Goal: Task Accomplishment & Management: Use online tool/utility

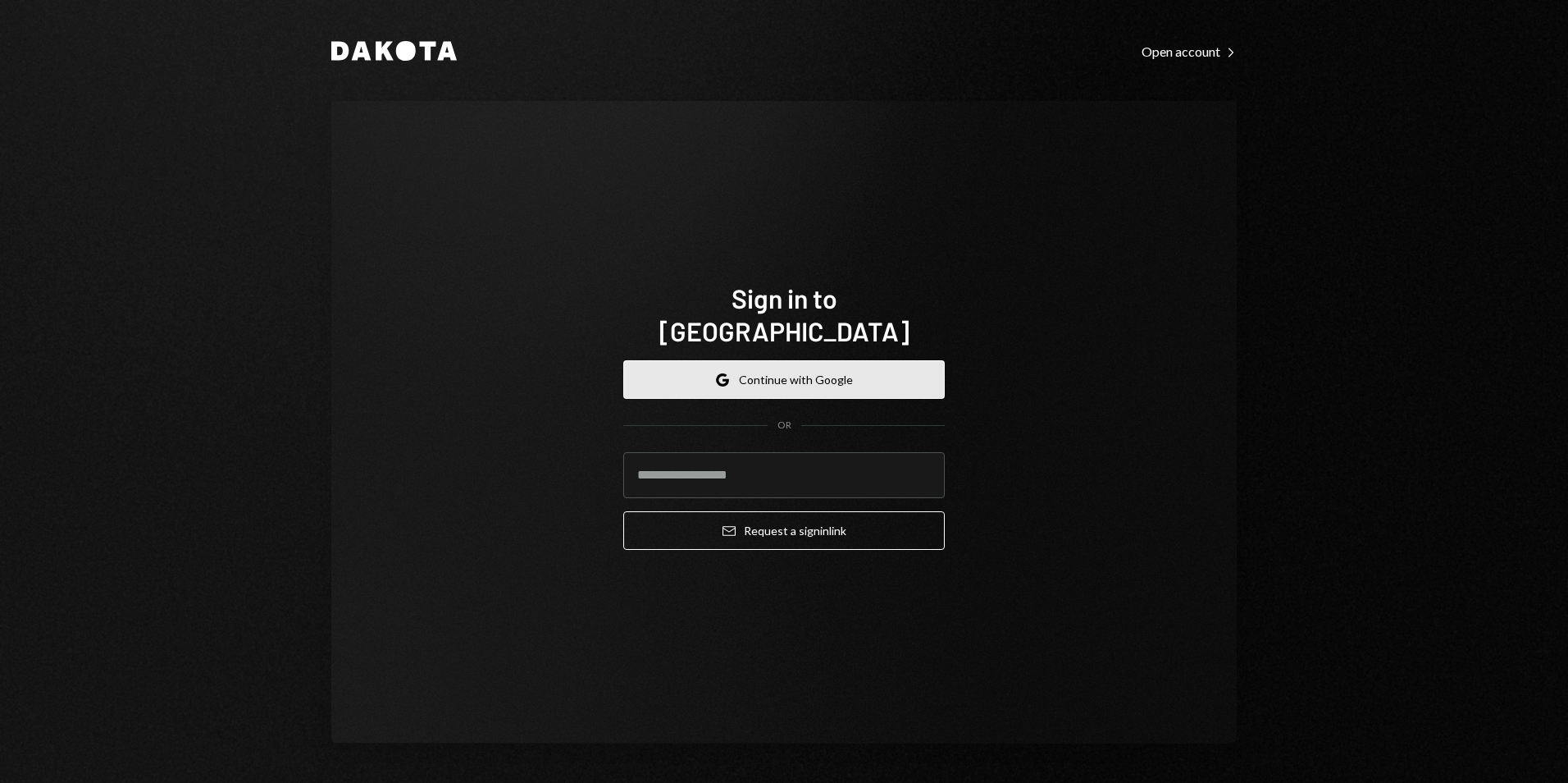
click at [757, 360] on button "Google Continue with Google" at bounding box center [784, 379] width 321 height 38
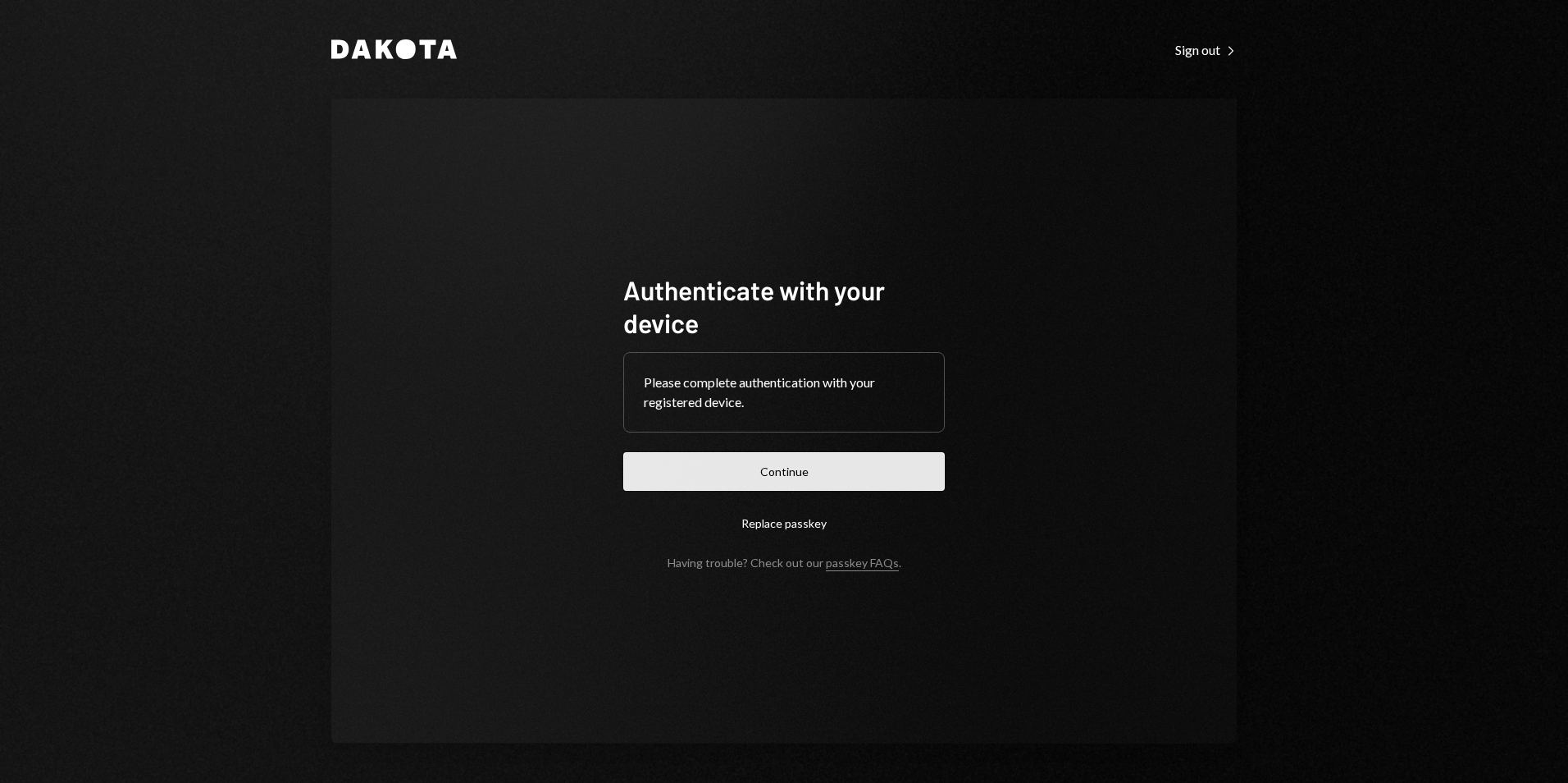
click at [737, 474] on button "Continue" at bounding box center [784, 472] width 321 height 38
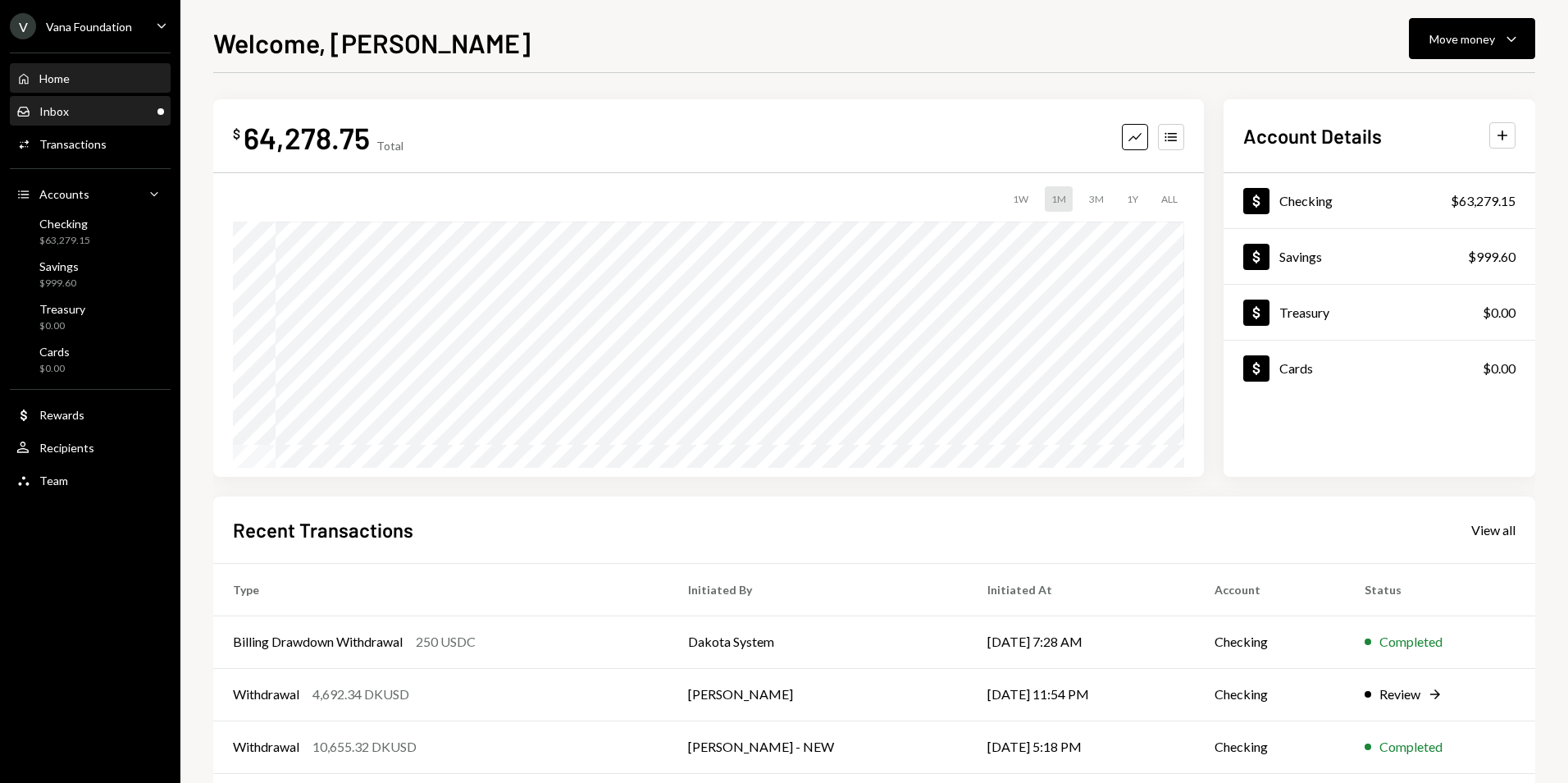
click at [99, 115] on div "Inbox Inbox" at bounding box center [90, 112] width 148 height 15
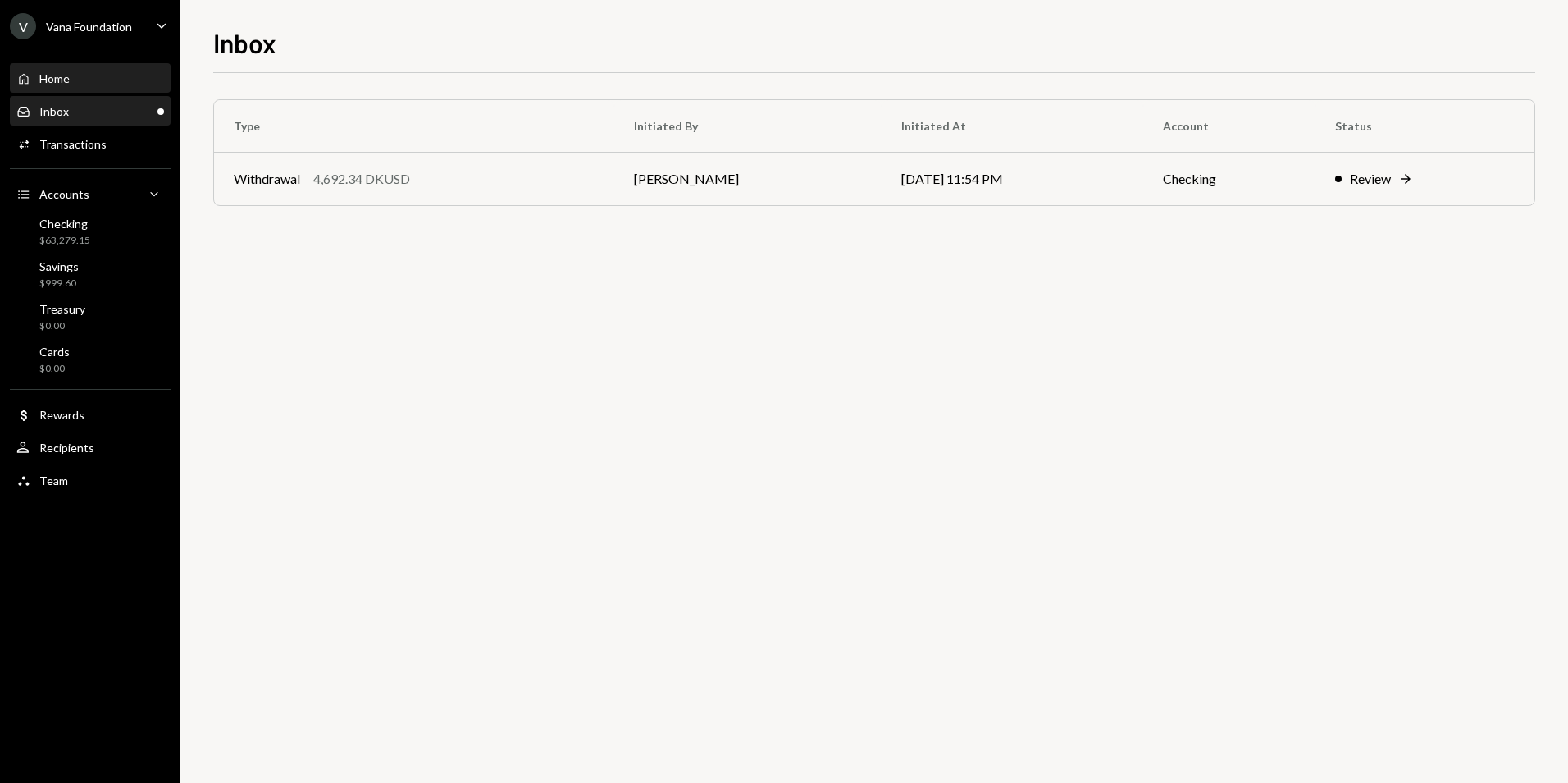
click at [106, 86] on div "Home Home" at bounding box center [90, 78] width 148 height 28
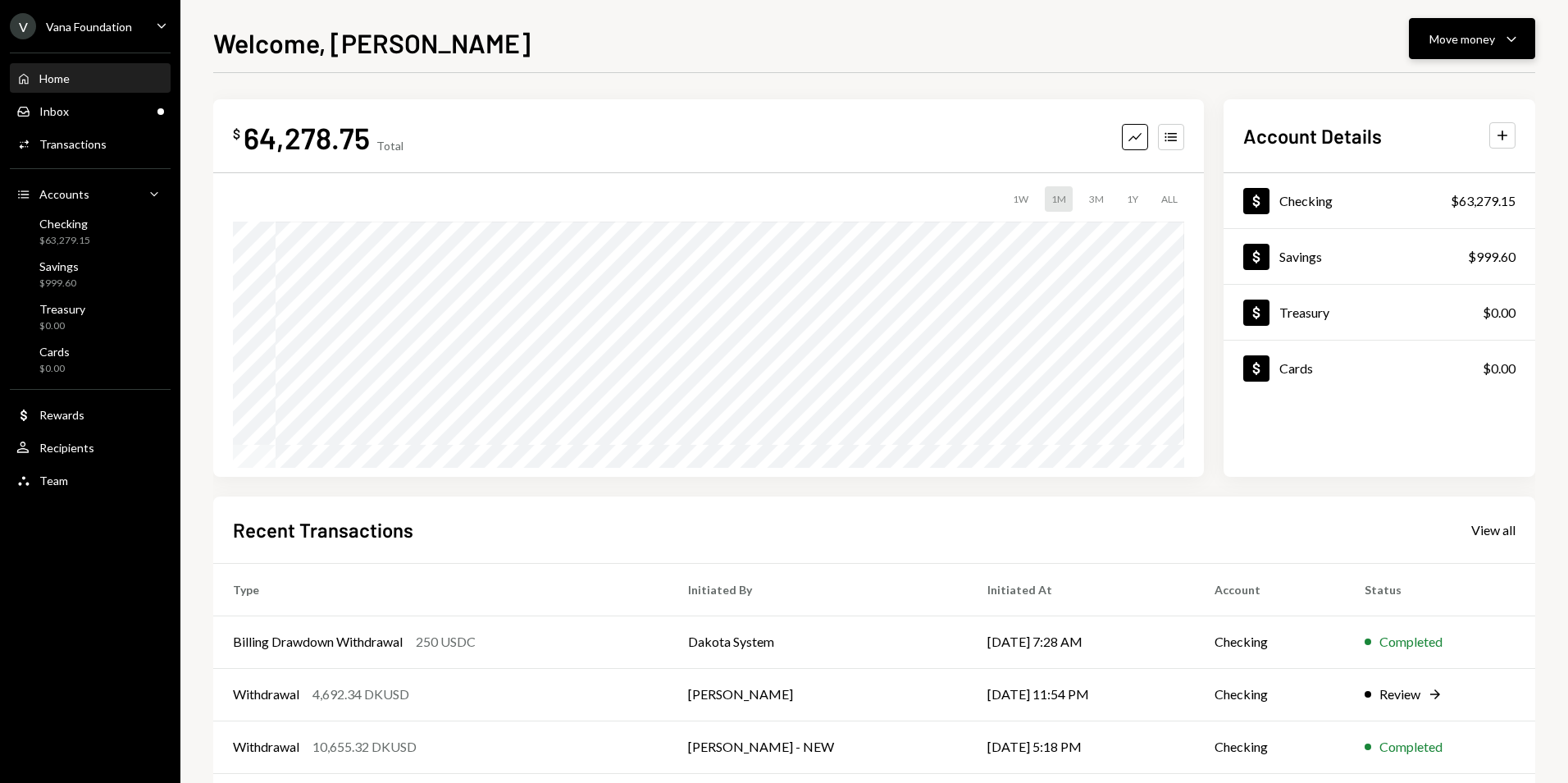
click at [1470, 30] on div "Move money" at bounding box center [1462, 38] width 66 height 18
click at [1439, 99] on div "Withdraw Send" at bounding box center [1446, 88] width 164 height 37
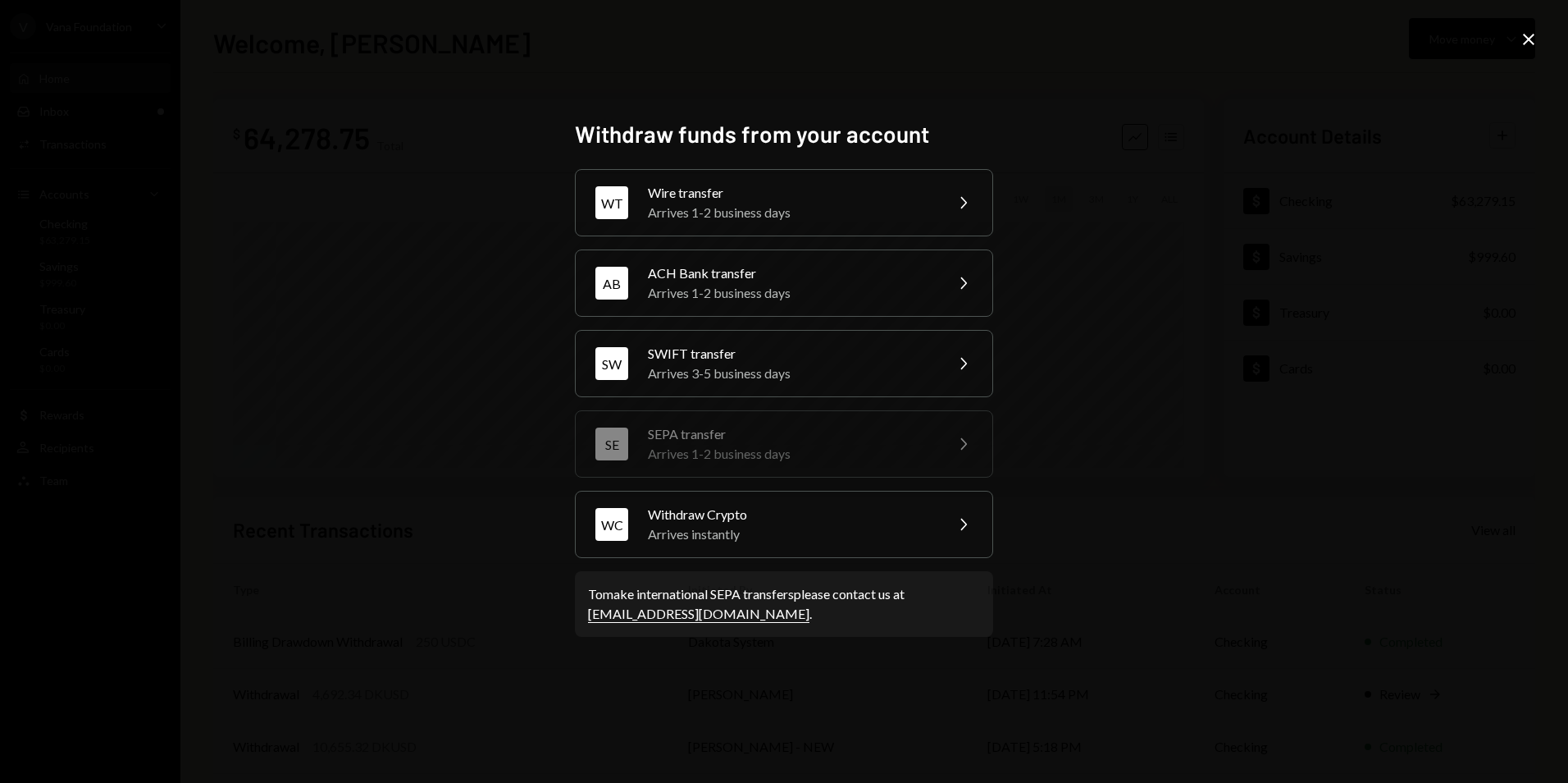
click at [1434, 99] on div "Withdraw funds from your account WT Wire transfer Arrives 1-2 business days Che…" at bounding box center [784, 392] width 1568 height 783
click at [1534, 38] on icon "Close" at bounding box center [1529, 39] width 20 height 20
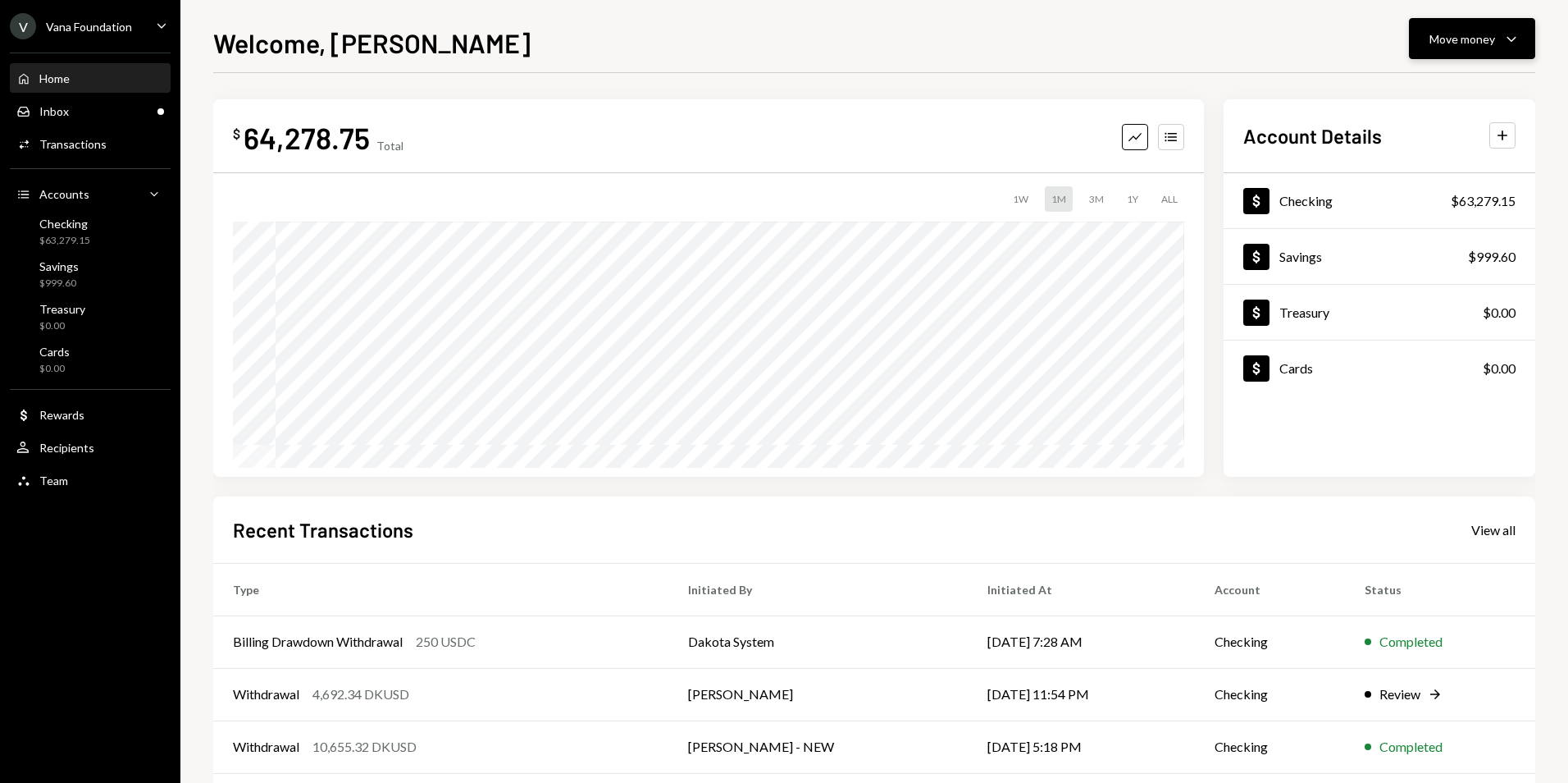
drag, startPoint x: 1503, startPoint y: 39, endPoint x: 1501, endPoint y: 53, distance: 14.1
click at [1501, 41] on div "Move money Caret Down" at bounding box center [1472, 38] width 85 height 20
click at [1435, 154] on div "Deposit" at bounding box center [1459, 162] width 119 height 18
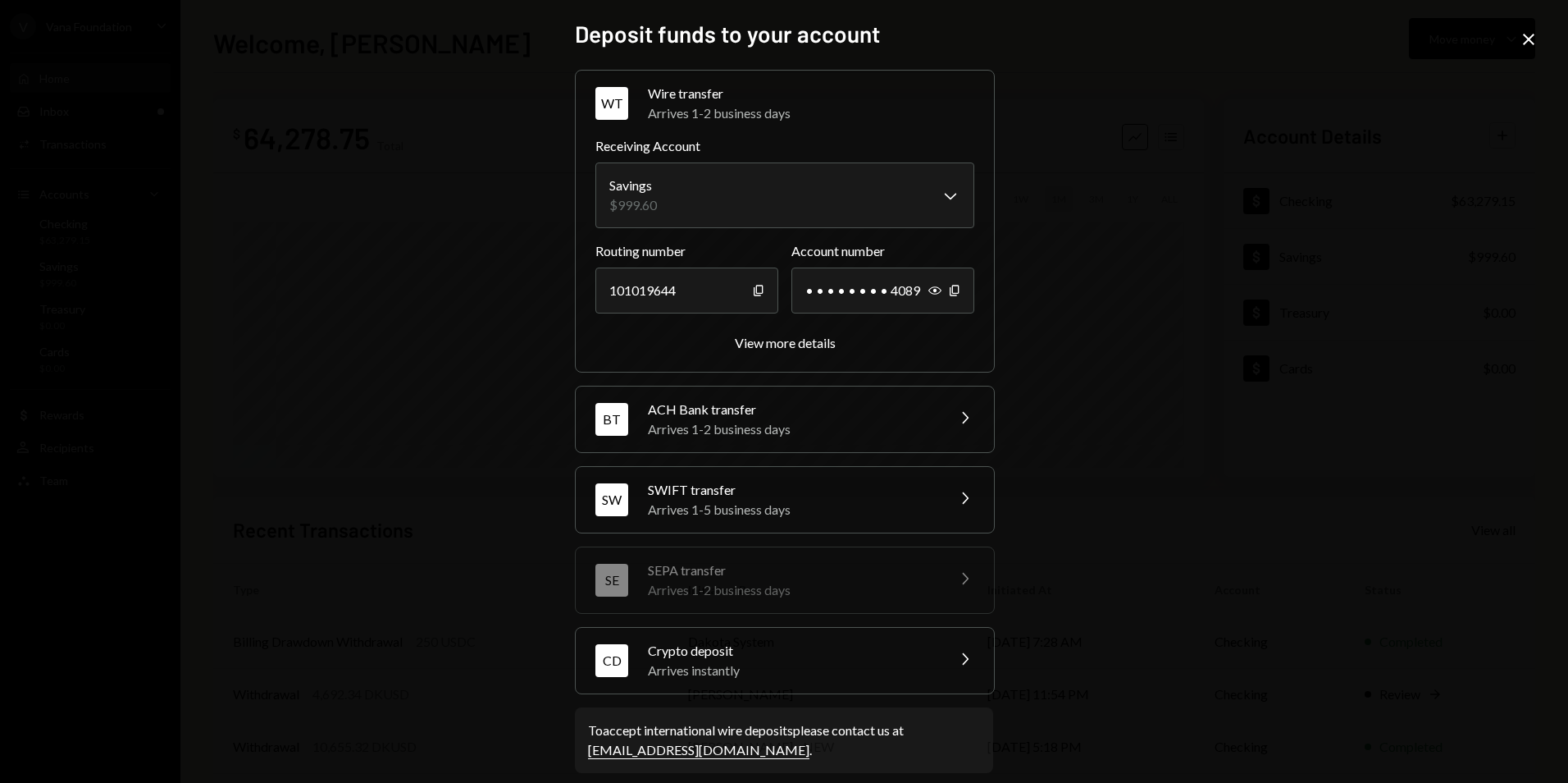
click at [809, 667] on div "Arrives instantly" at bounding box center [791, 670] width 287 height 20
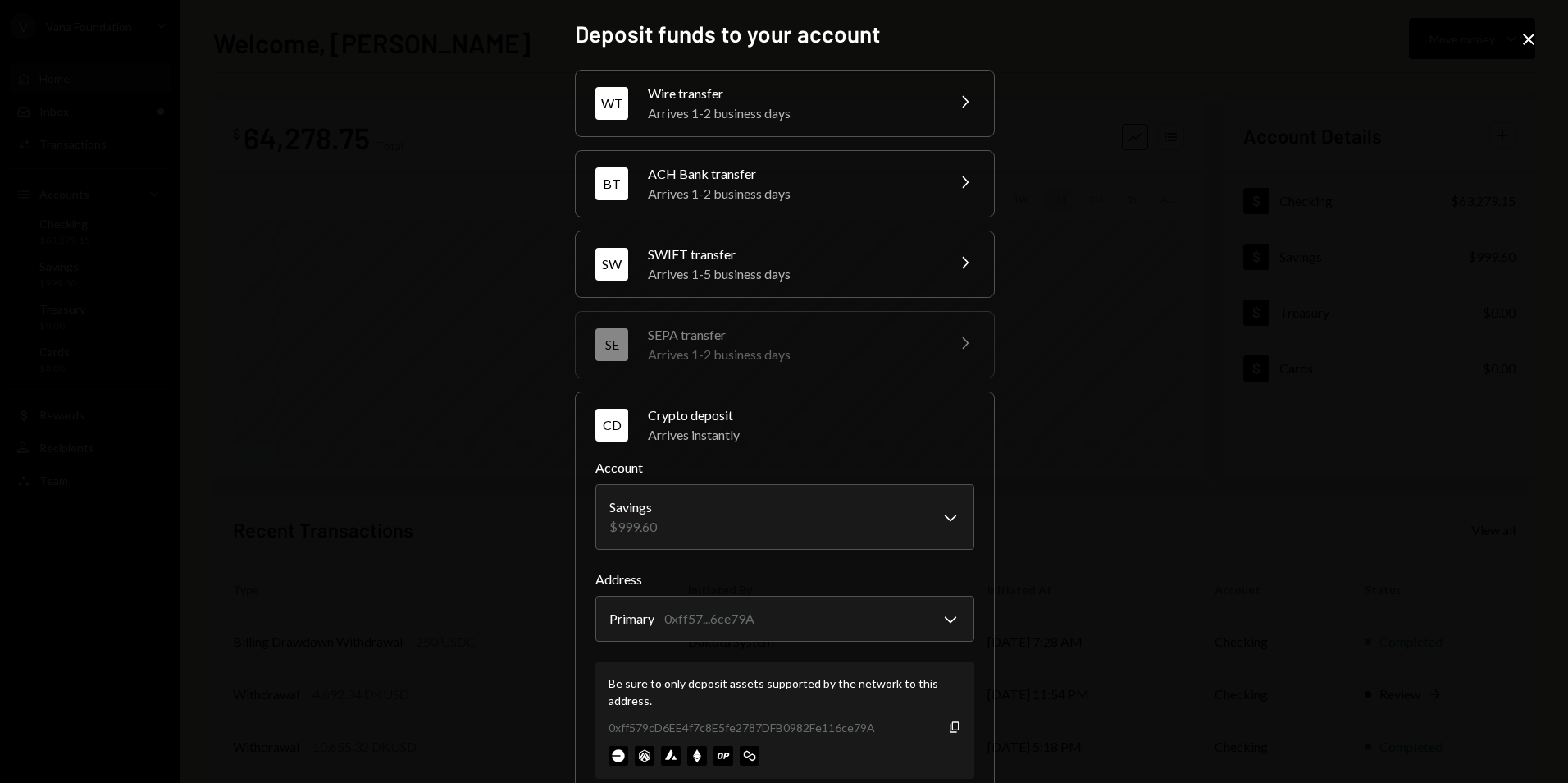
scroll to position [121, 0]
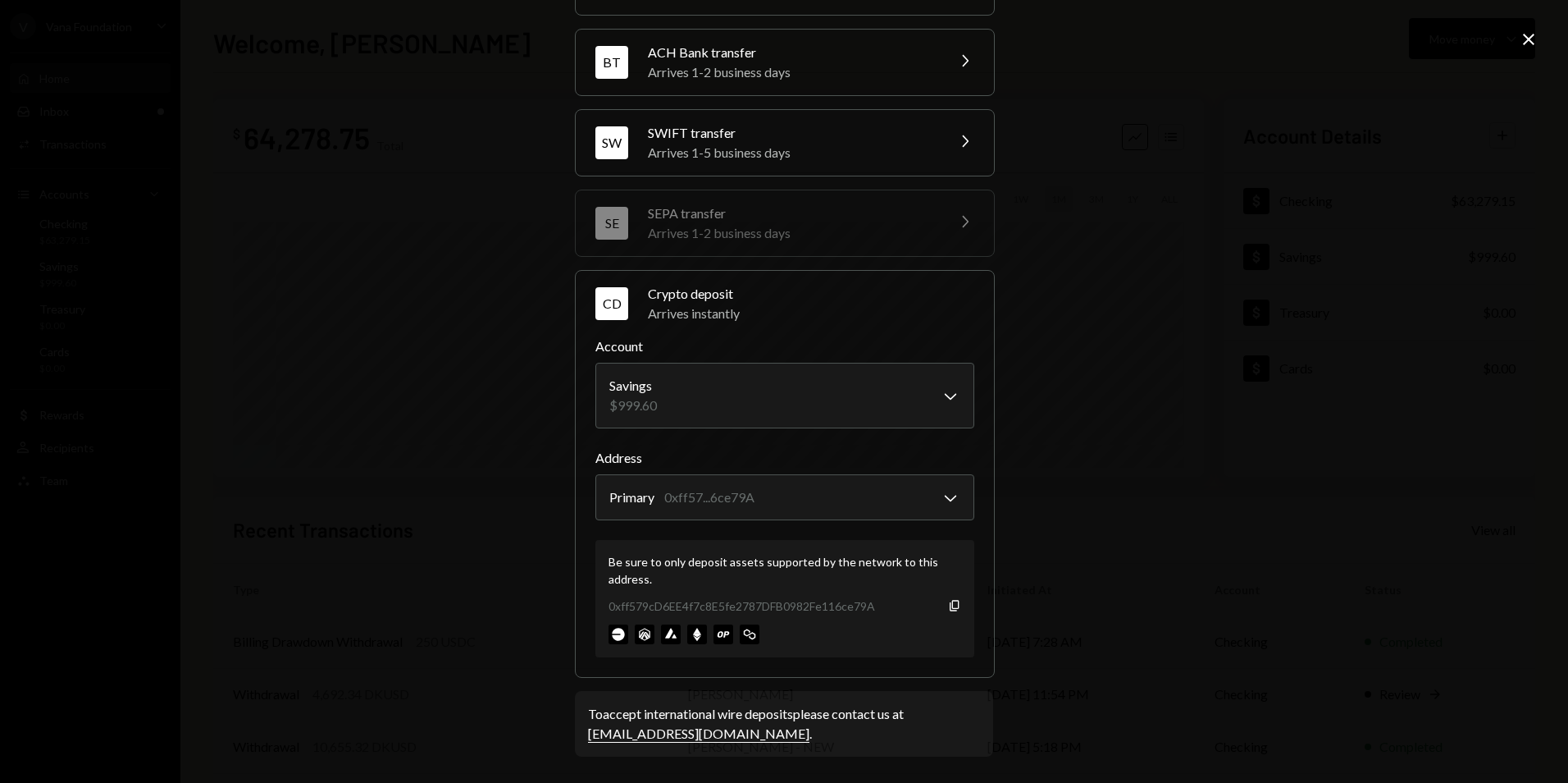
click at [741, 604] on div "0xff579cD6EE4f7c8E5fe2787DFB0982Fe116ce79A" at bounding box center [741, 606] width 266 height 18
click at [1218, 491] on div "**********" at bounding box center [784, 392] width 1568 height 783
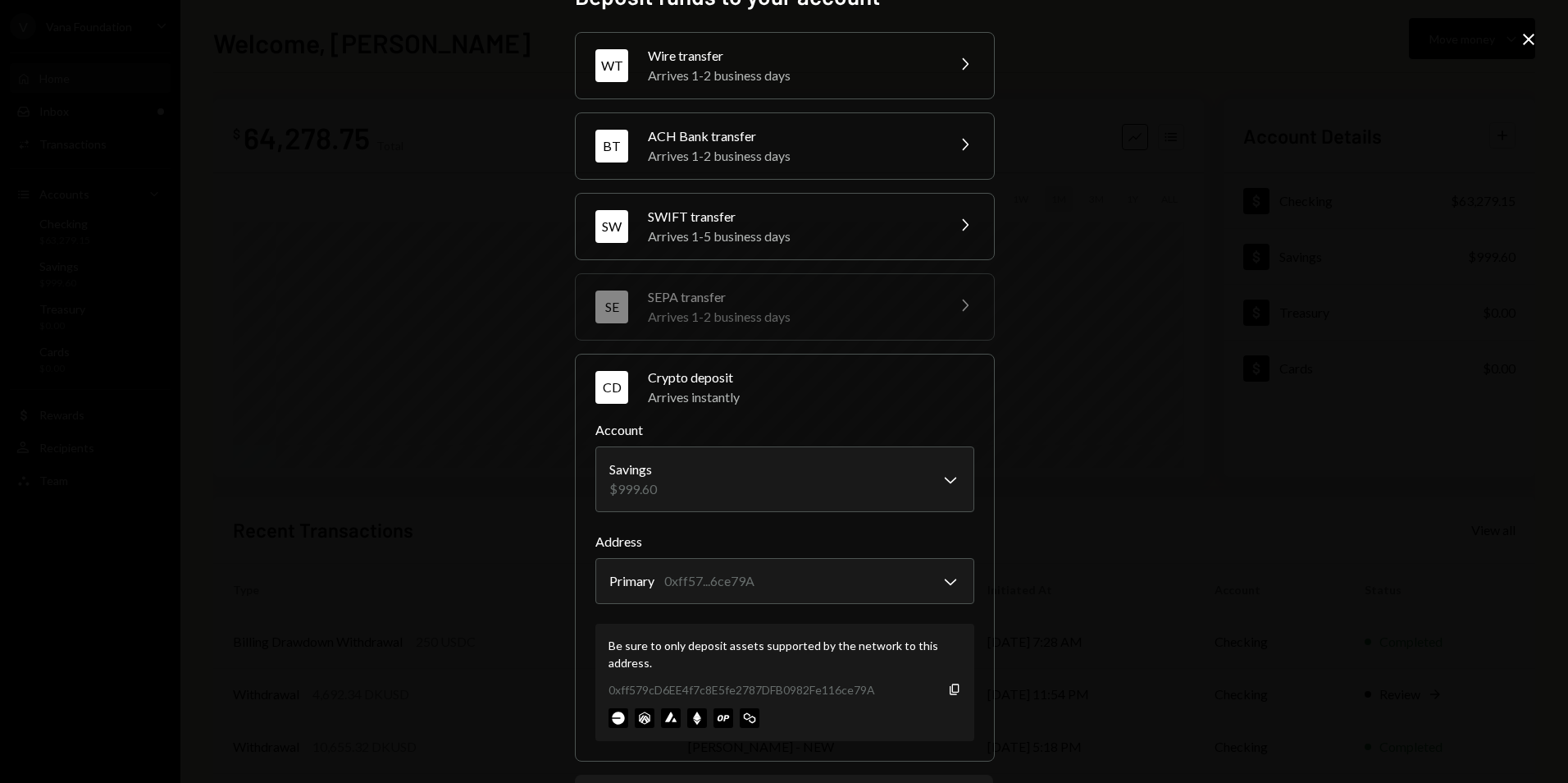
scroll to position [0, 0]
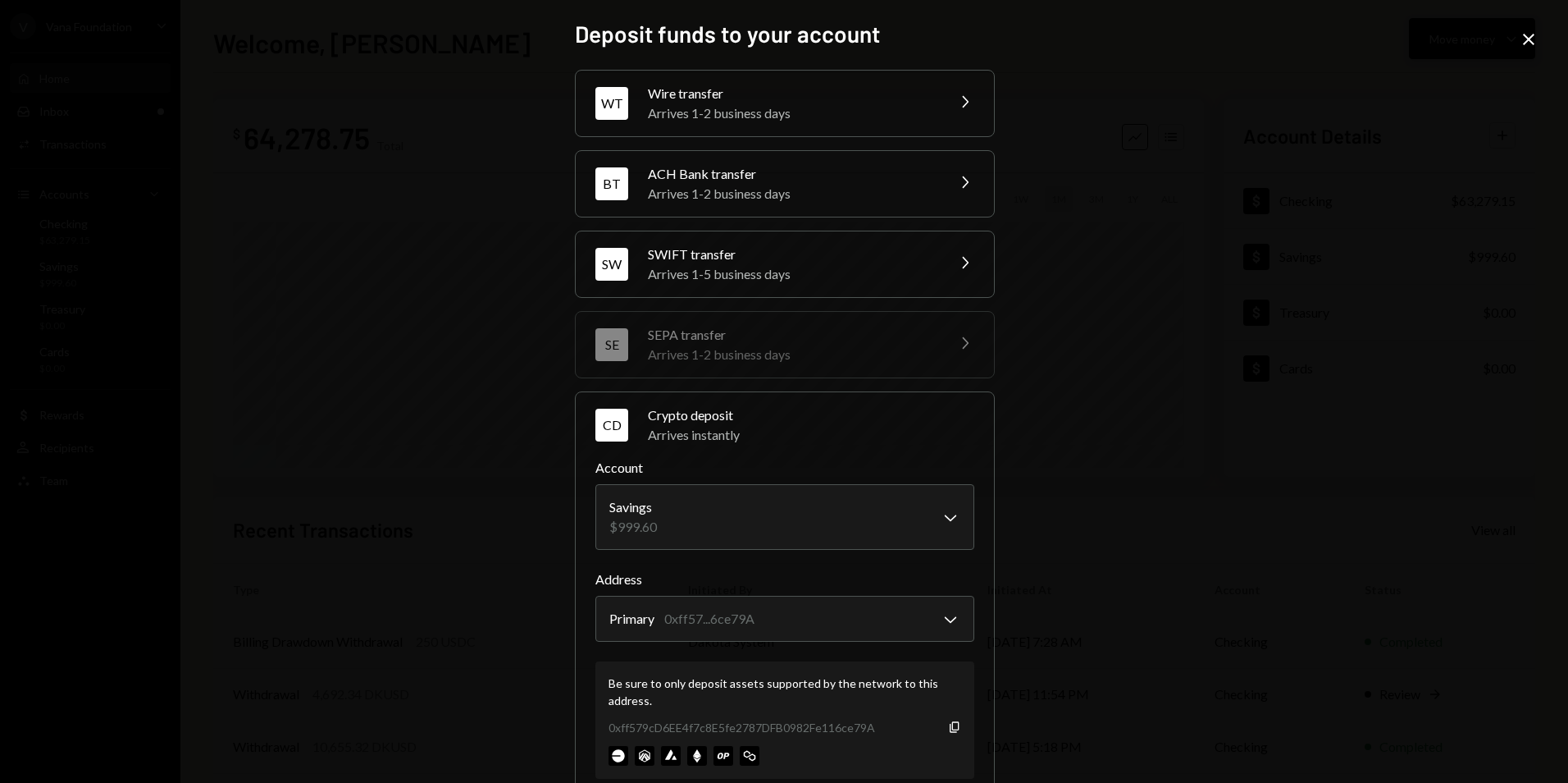
drag, startPoint x: 1534, startPoint y: 45, endPoint x: 1427, endPoint y: 54, distance: 107.4
click at [1534, 45] on icon "Close" at bounding box center [1529, 39] width 20 height 20
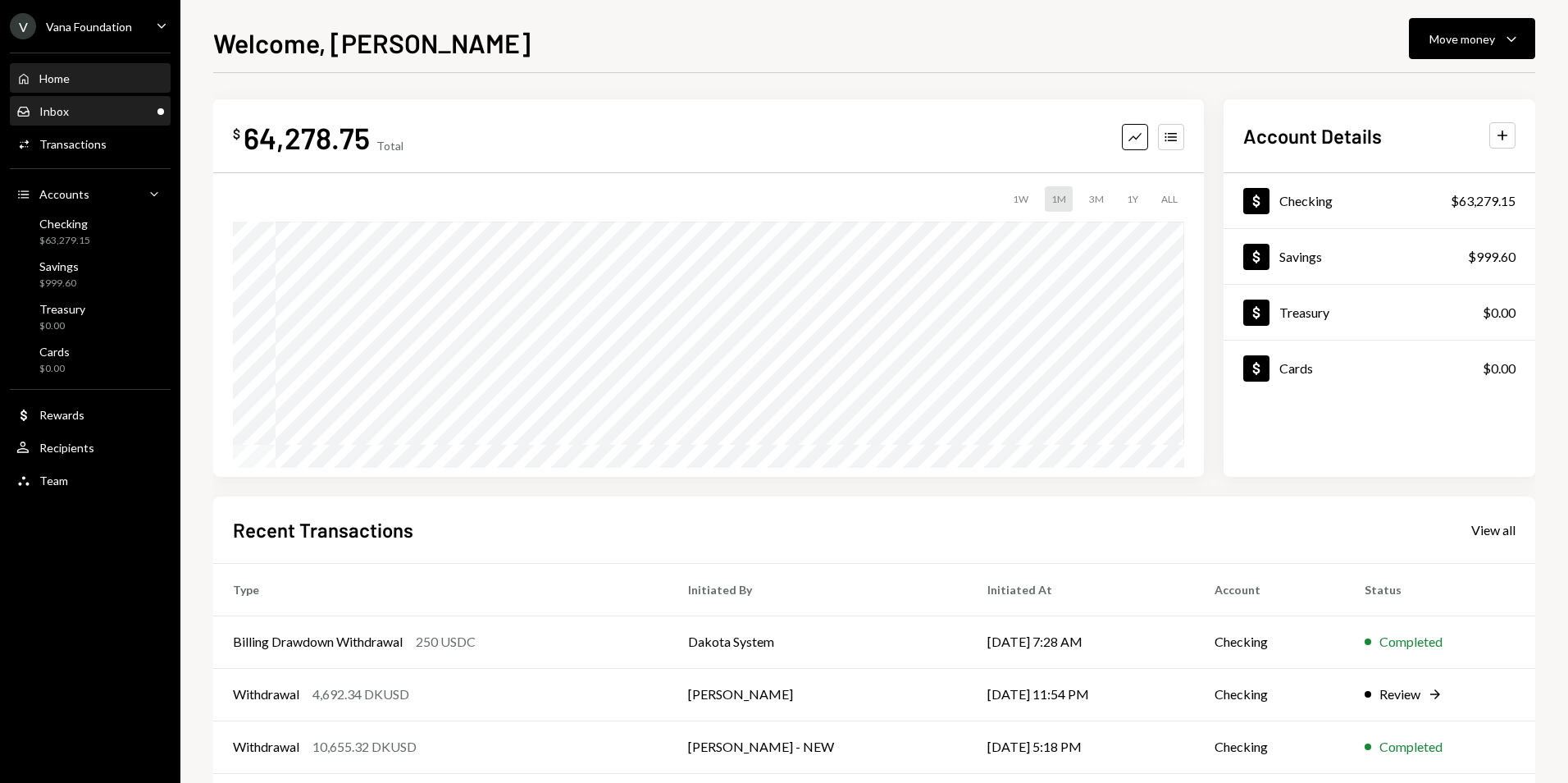
click at [119, 104] on div "Inbox Inbox" at bounding box center [90, 112] width 148 height 15
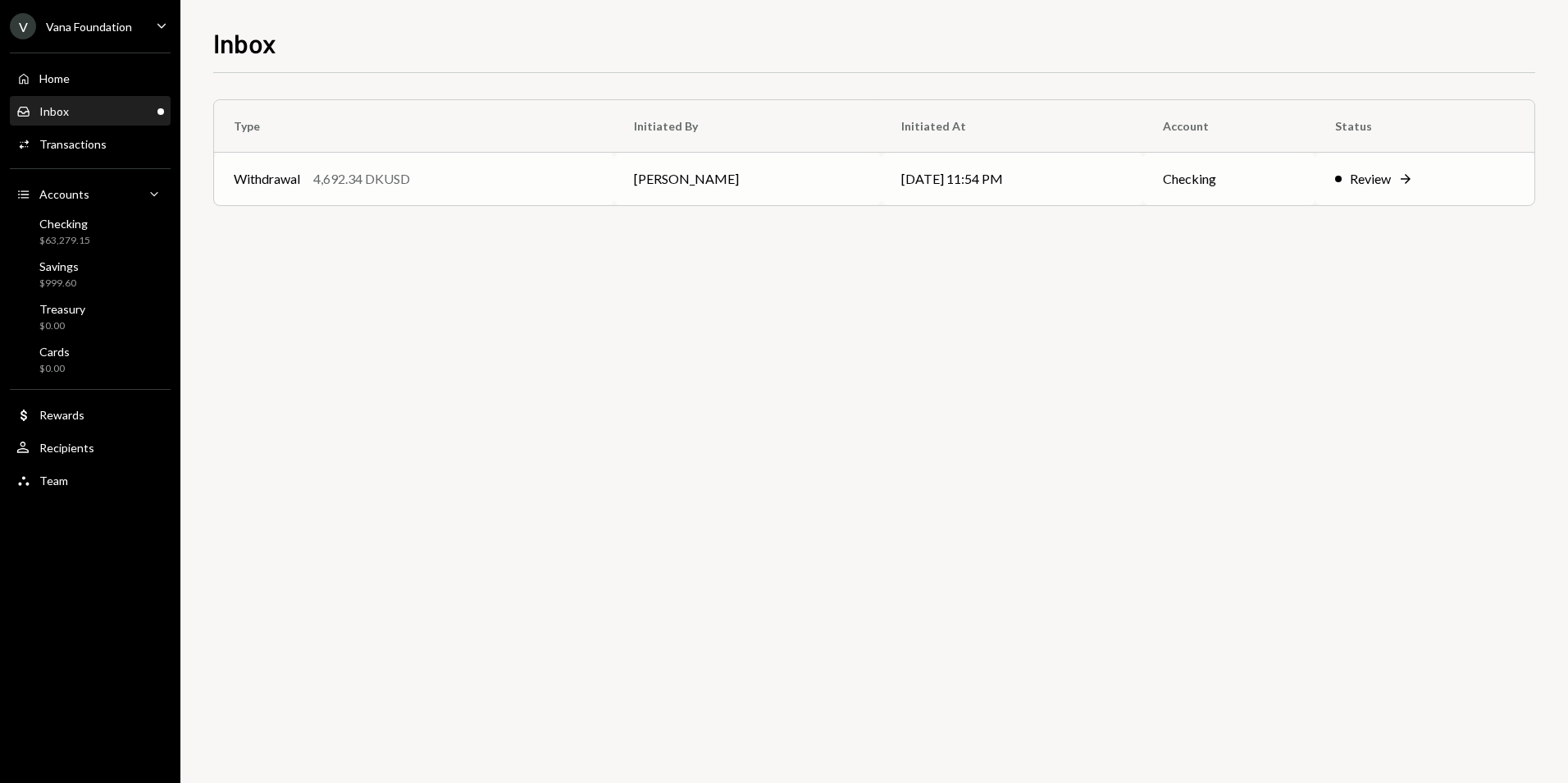
click at [473, 174] on div "Withdrawal 4,692.34 DKUSD" at bounding box center [414, 179] width 360 height 20
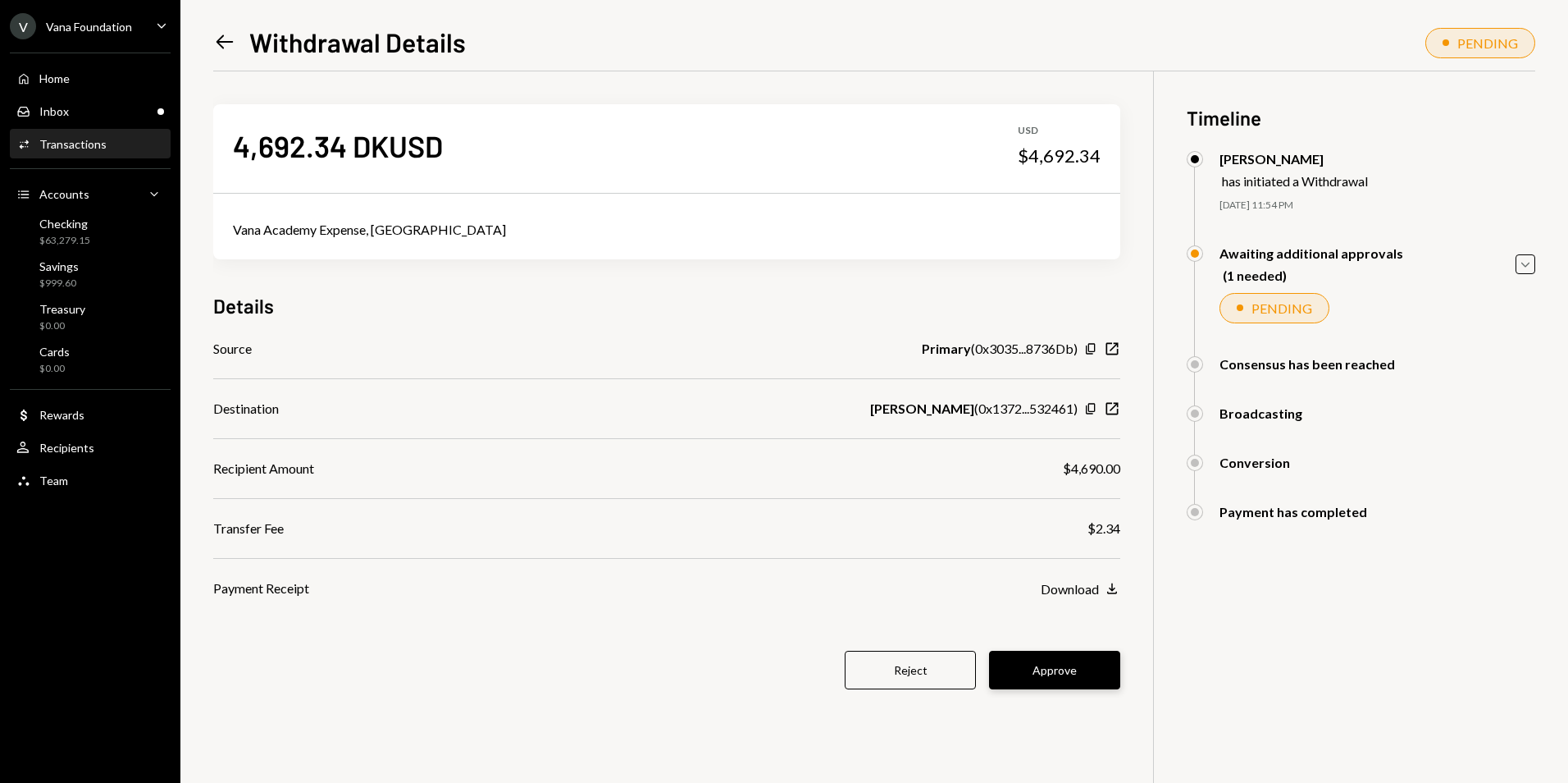
click at [1053, 673] on button "Approve" at bounding box center [1054, 669] width 131 height 38
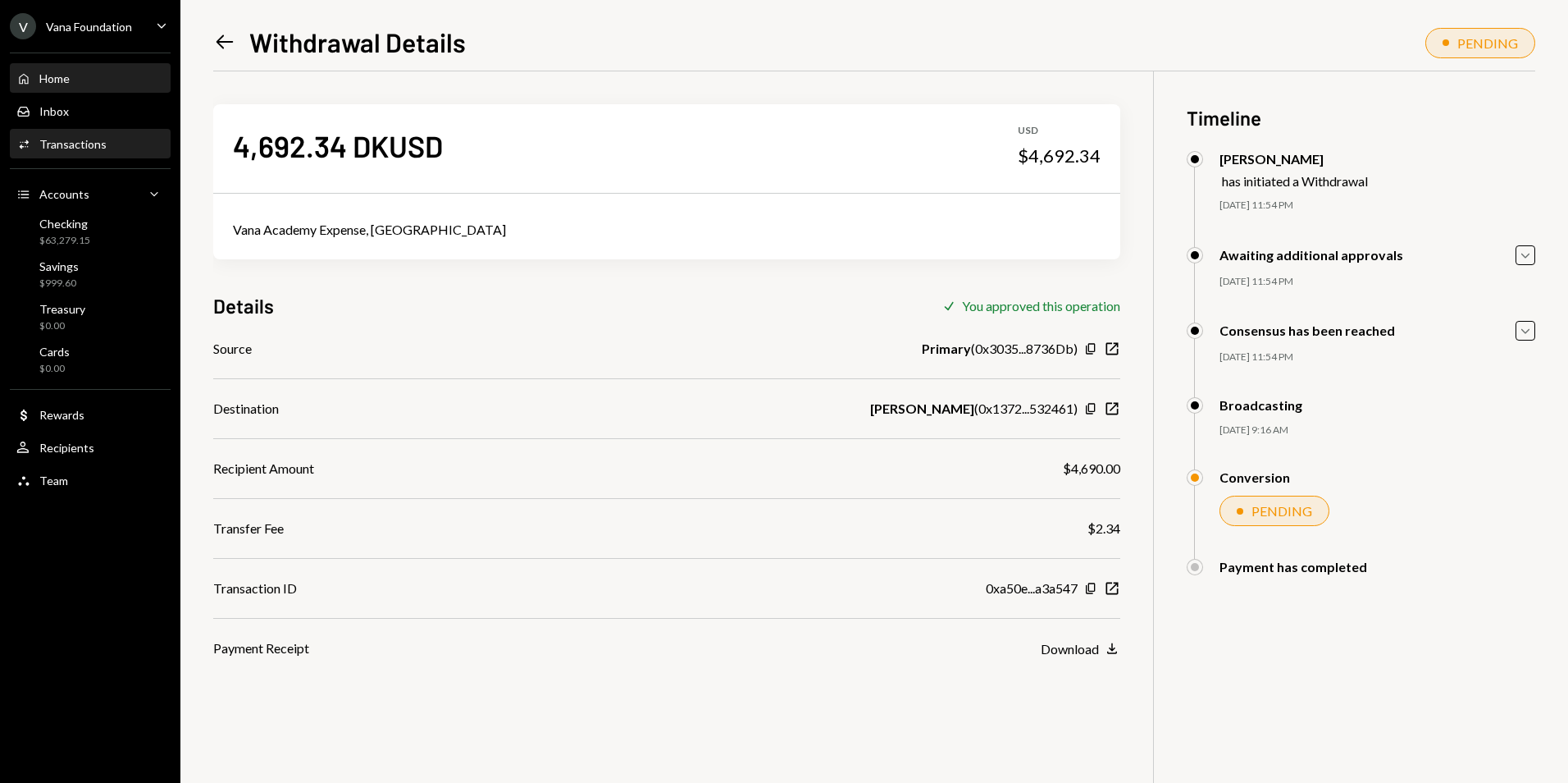
click at [85, 83] on div "Home Home" at bounding box center [90, 79] width 148 height 15
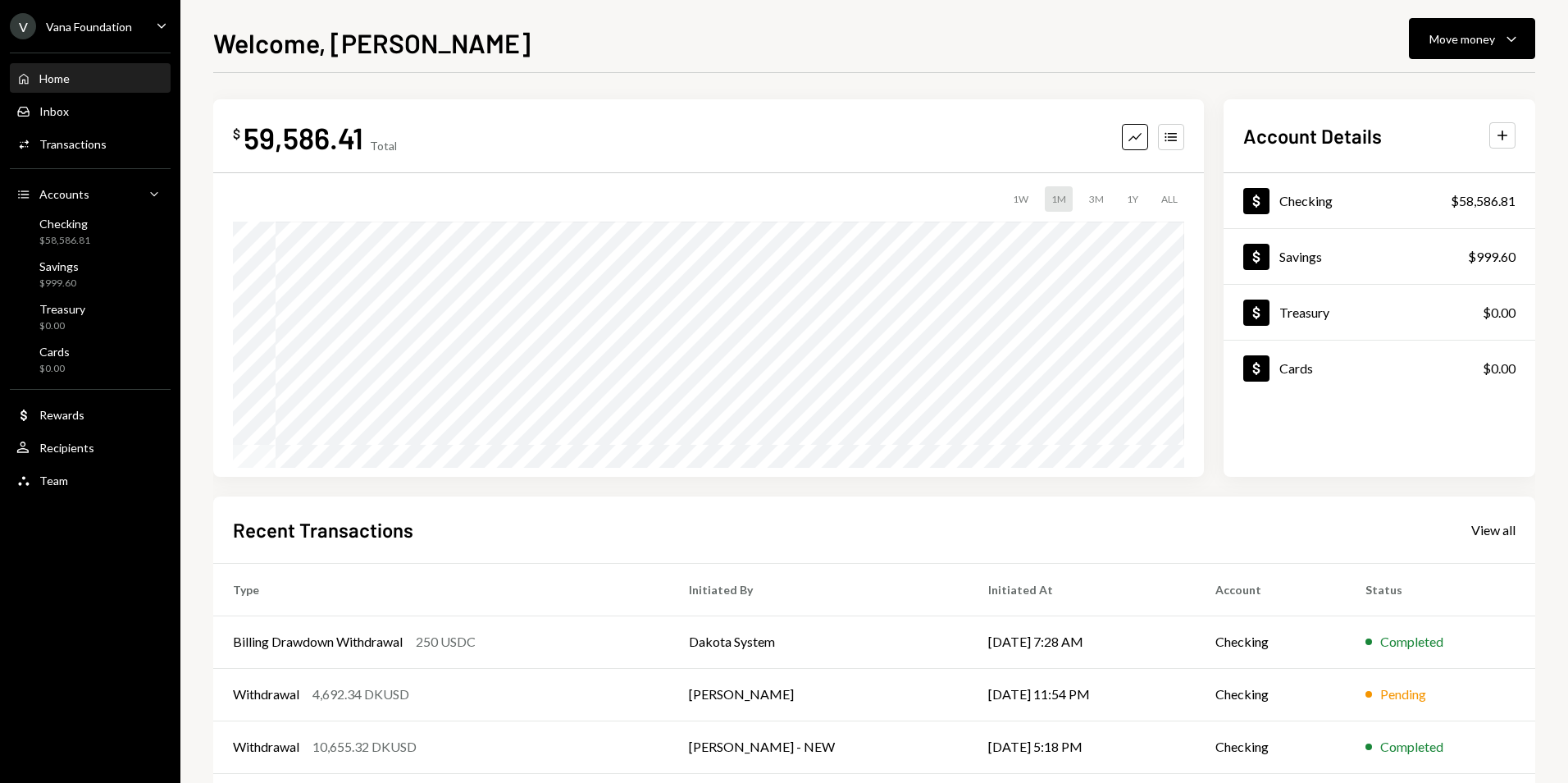
click at [102, 31] on div "Vana Foundation" at bounding box center [88, 27] width 86 height 14
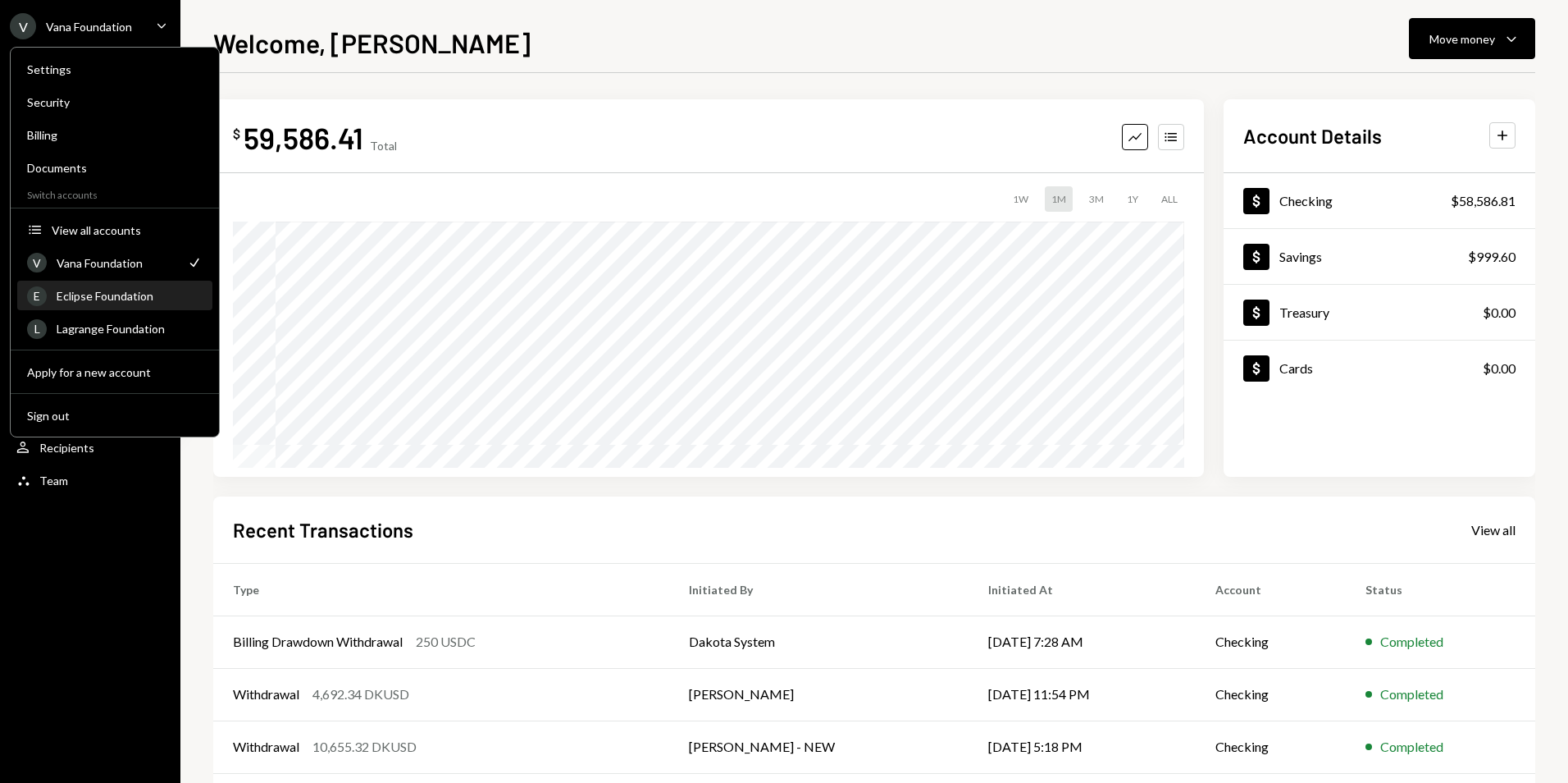
click at [104, 301] on div "Eclipse Foundation" at bounding box center [129, 296] width 146 height 14
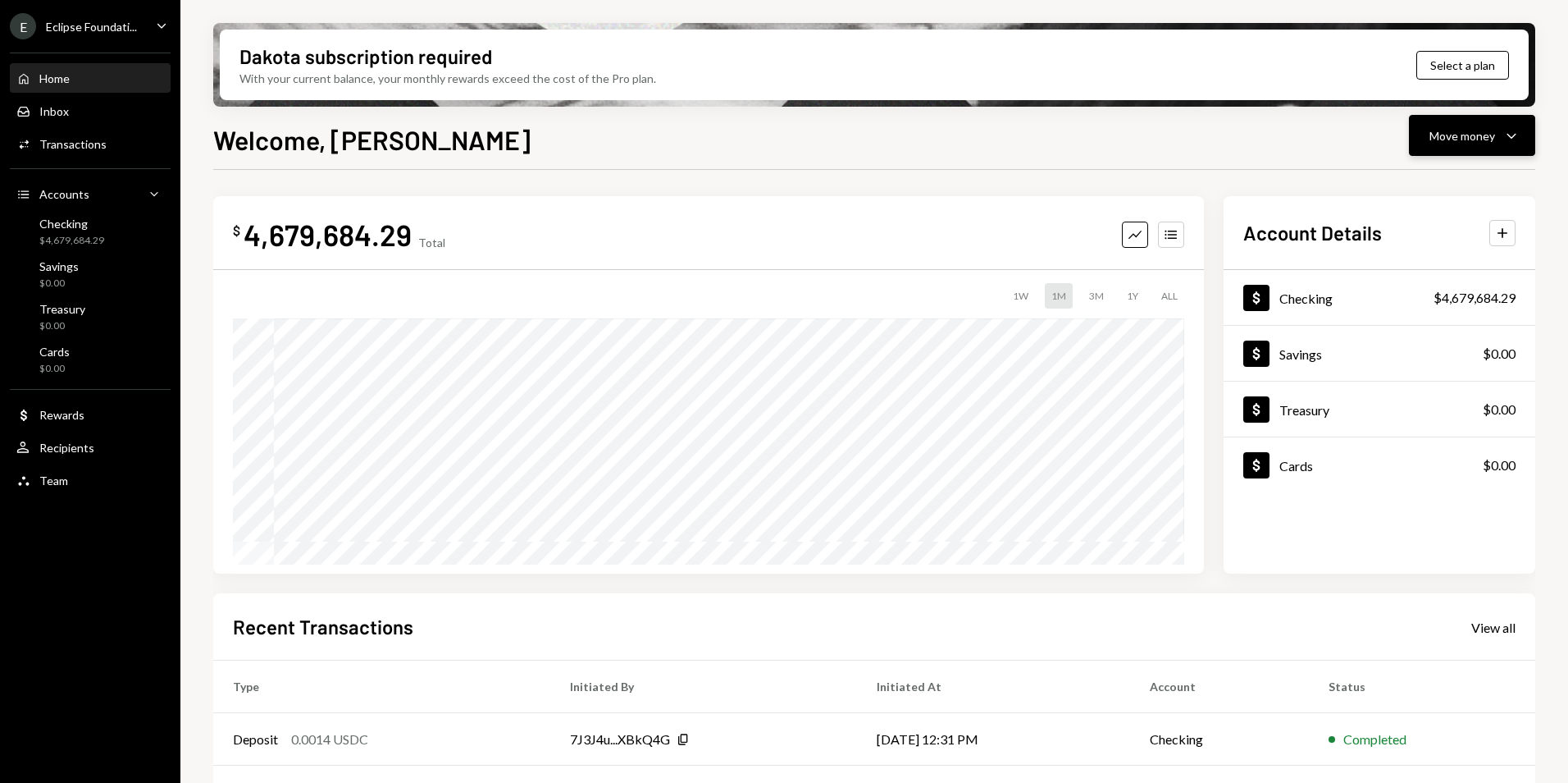
click at [1490, 132] on div "Move money" at bounding box center [1462, 135] width 66 height 18
click at [1434, 187] on div "Send" at bounding box center [1459, 184] width 119 height 18
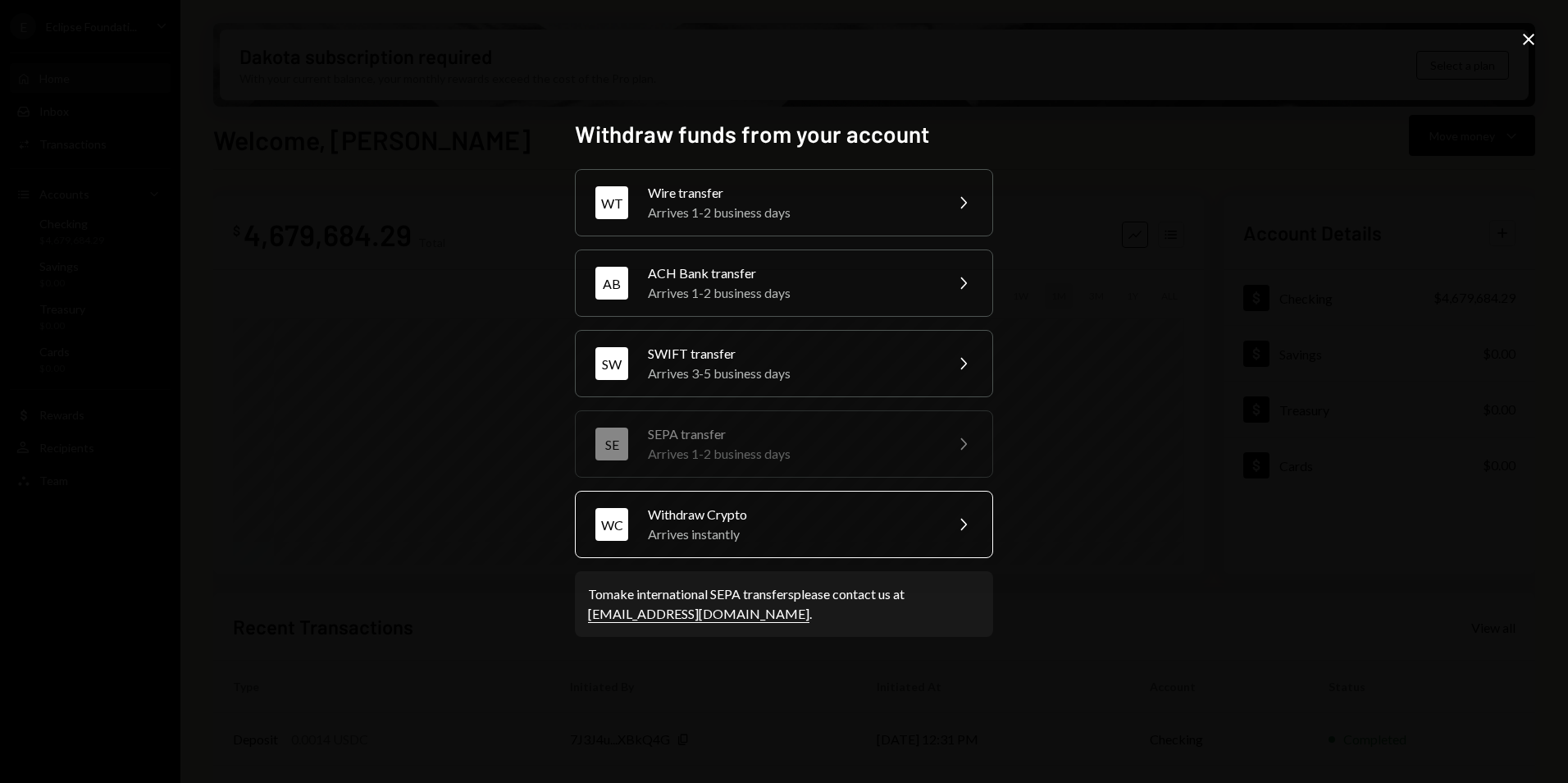
click at [719, 538] on div "Arrives instantly" at bounding box center [790, 534] width 285 height 20
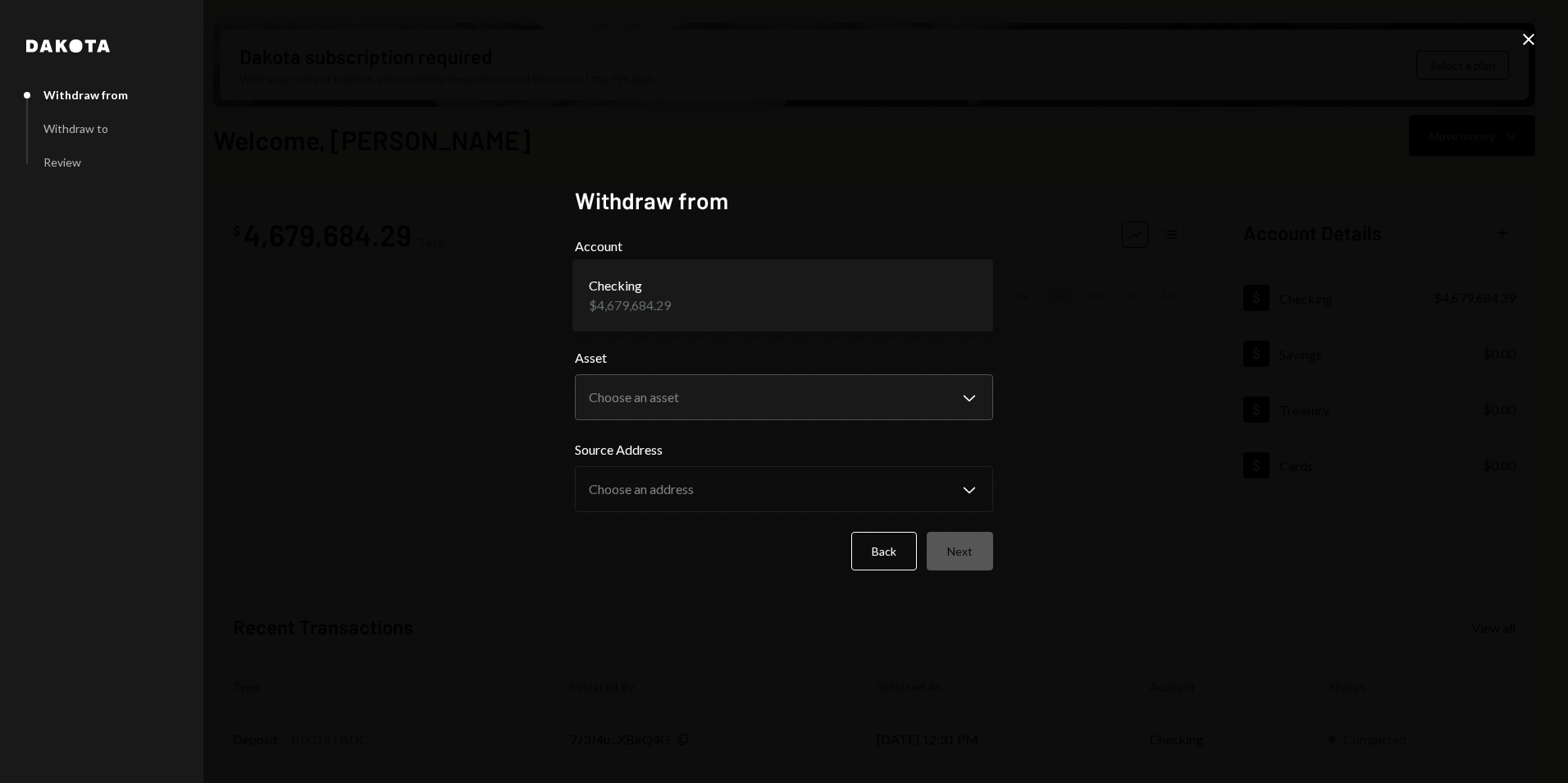
click at [928, 283] on body "E Eclipse Foundati... Caret Down Home Home Inbox Inbox Activities Transactions …" at bounding box center [784, 392] width 1568 height 783
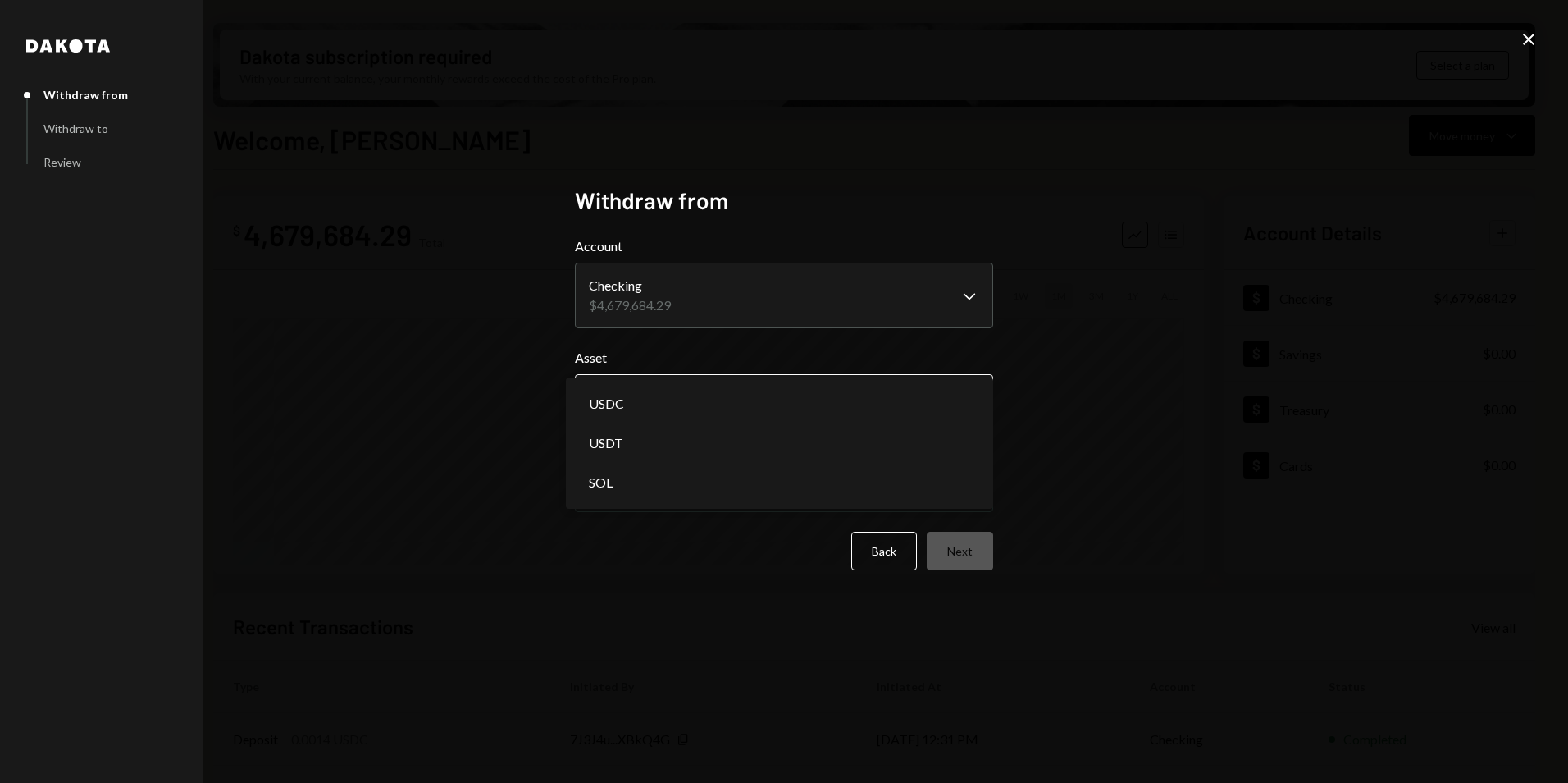
click at [700, 409] on body "E Eclipse Foundati... Caret Down Home Home Inbox Inbox Activities Transactions …" at bounding box center [784, 392] width 1568 height 783
select select "****"
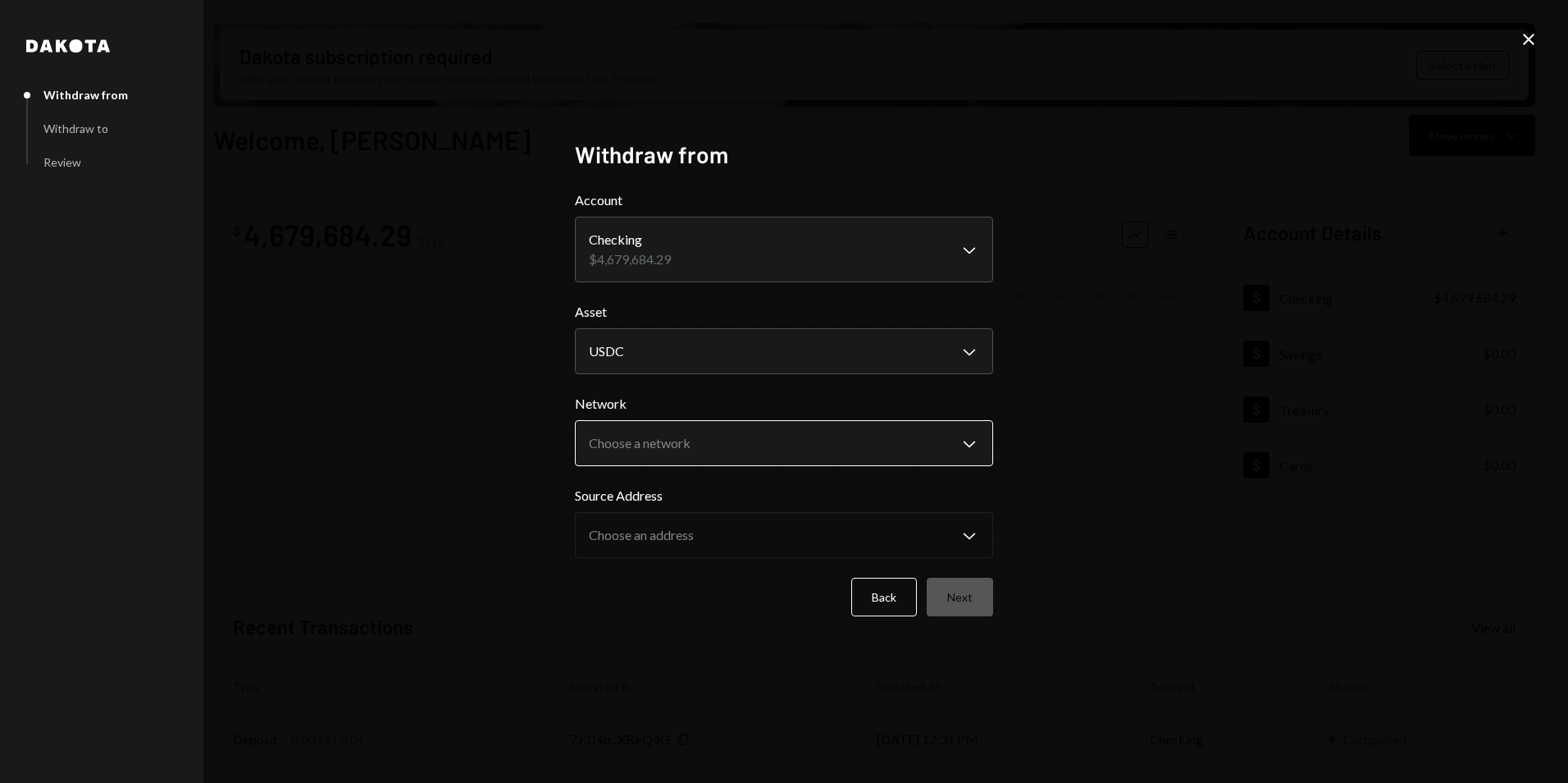
click at [673, 447] on body "E Eclipse Foundati... Caret Down Home Home Inbox Inbox Activities Transactions …" at bounding box center [784, 392] width 1568 height 783
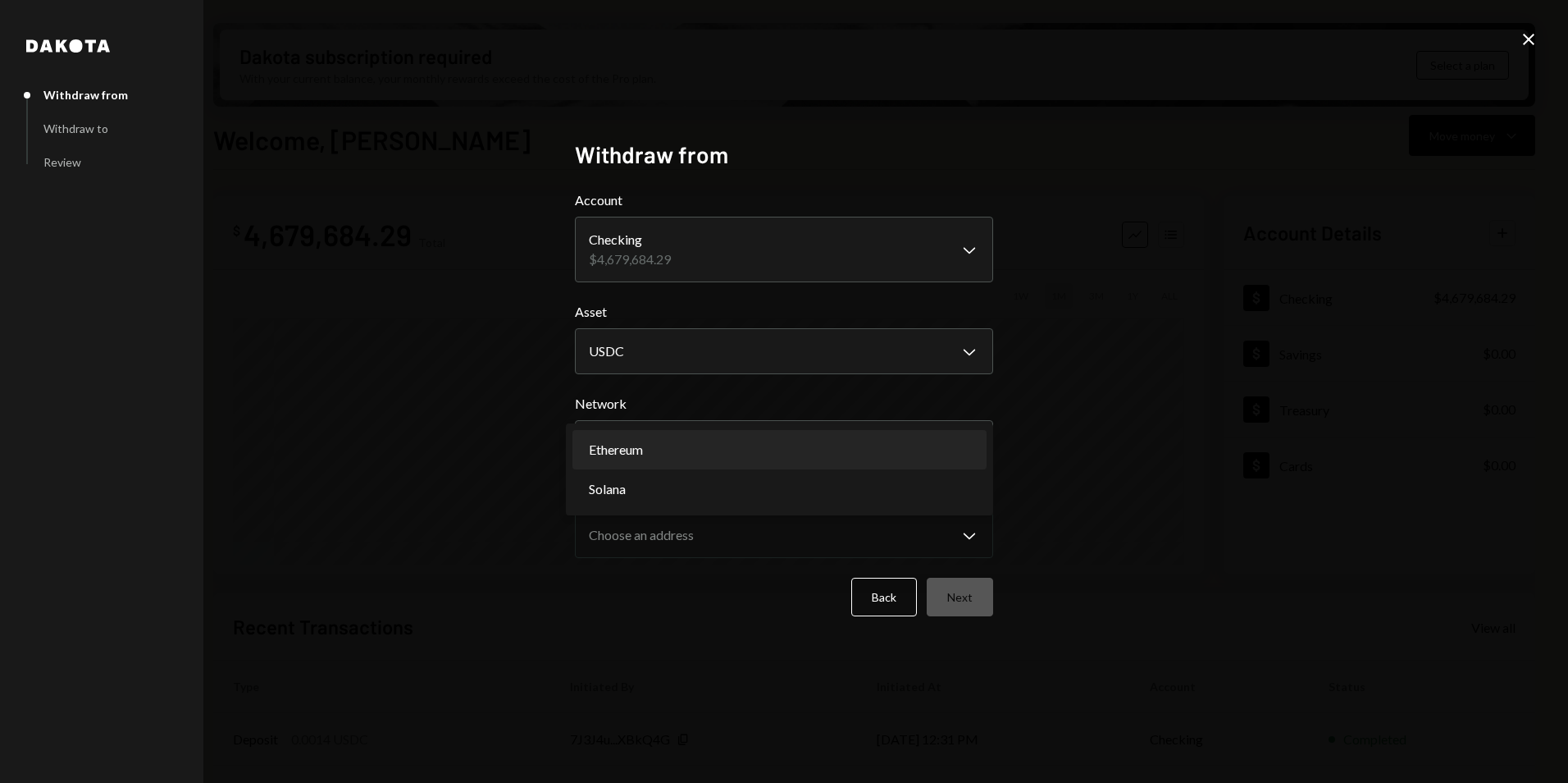
select select "**********"
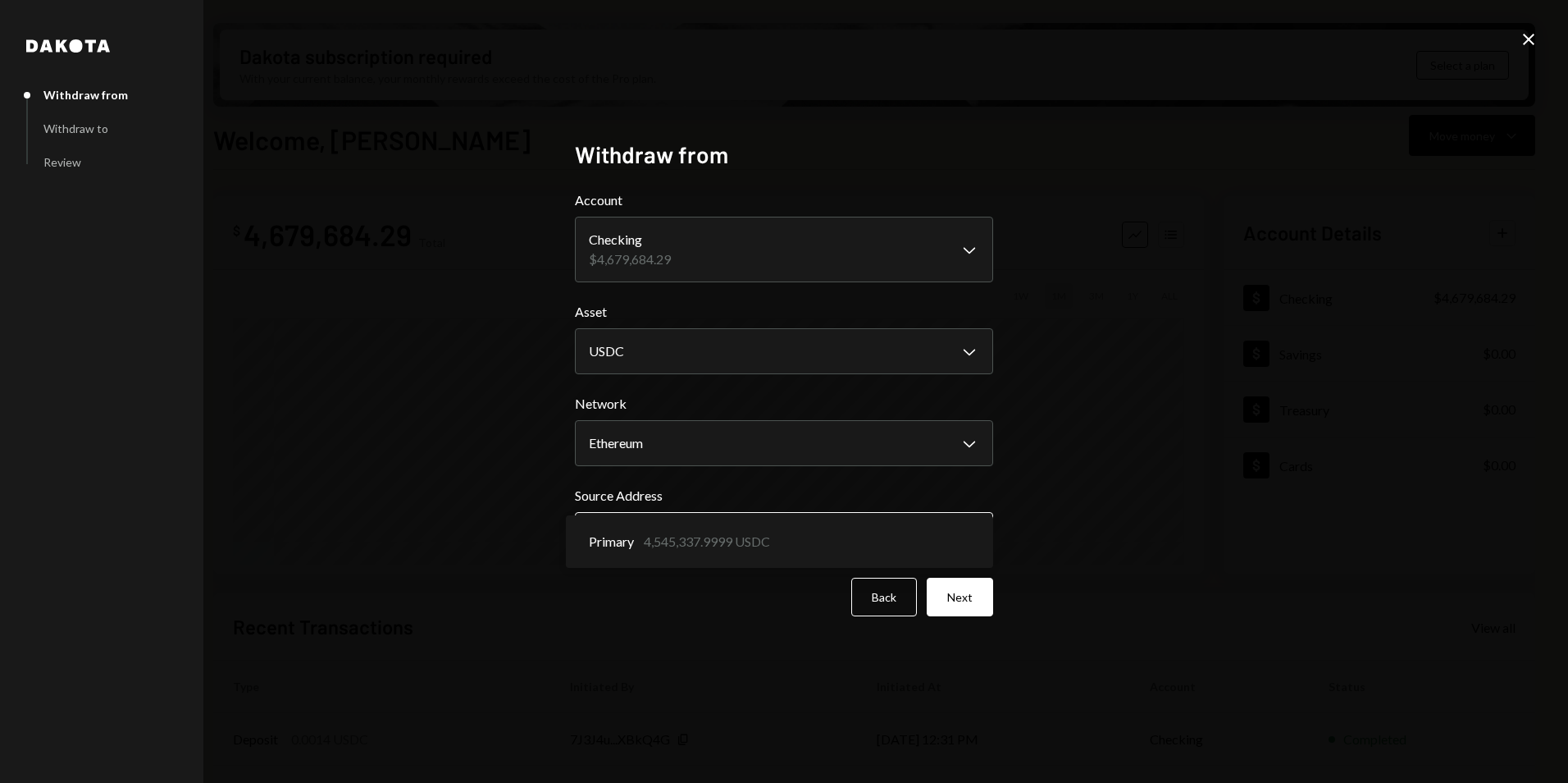
click at [670, 523] on body "E Eclipse Foundati... Caret Down Home Home Inbox Inbox Activities Transactions …" at bounding box center [784, 392] width 1568 height 783
drag, startPoint x: 1167, startPoint y: 443, endPoint x: 1152, endPoint y: 457, distance: 20.5
click at [1166, 444] on div "**********" at bounding box center [784, 392] width 1568 height 783
click at [966, 589] on button "Next" at bounding box center [960, 597] width 67 height 38
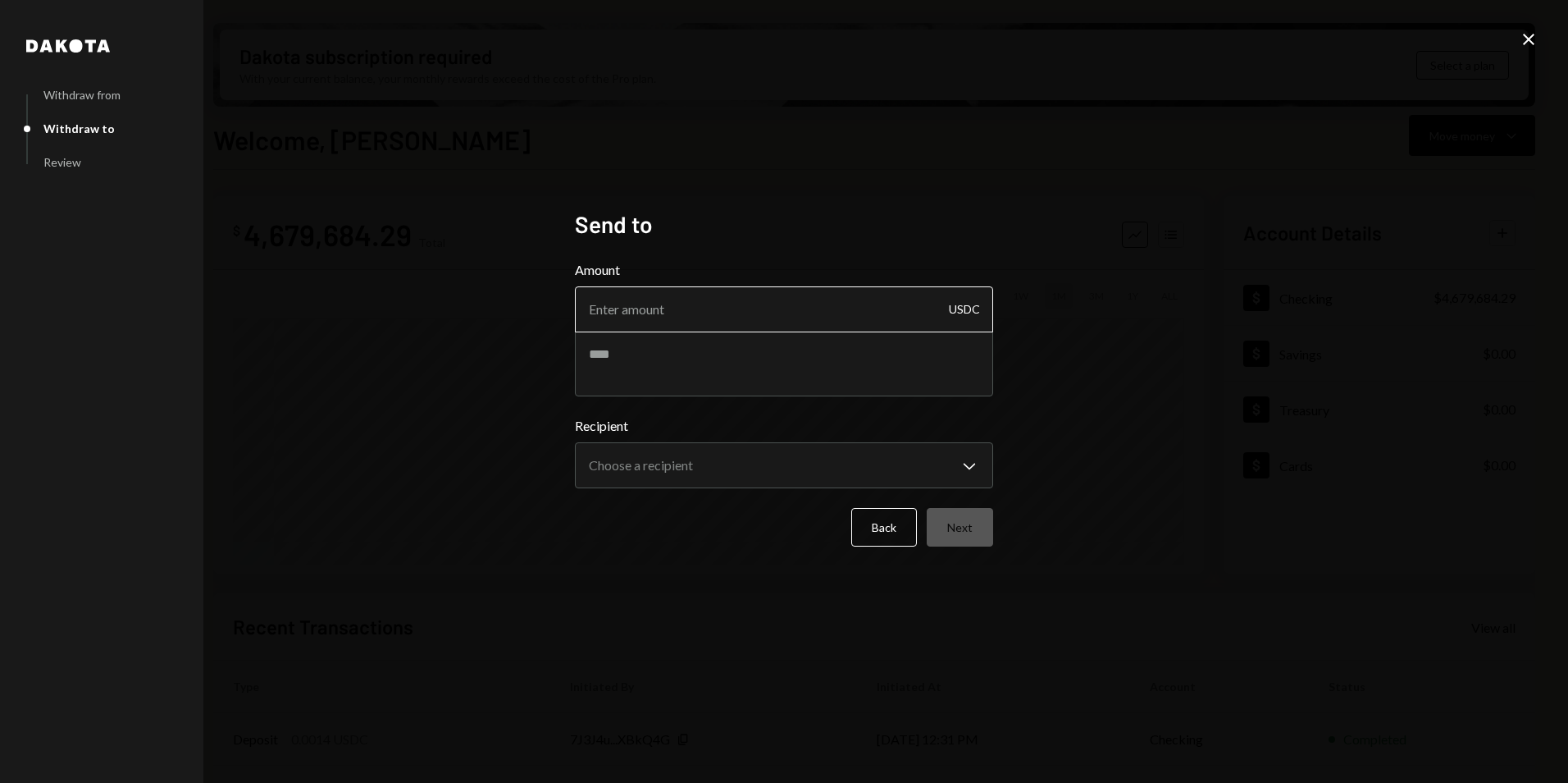
click at [689, 303] on input "Amount" at bounding box center [784, 309] width 418 height 46
type input "15000"
type textarea "*"
type textarea "**********"
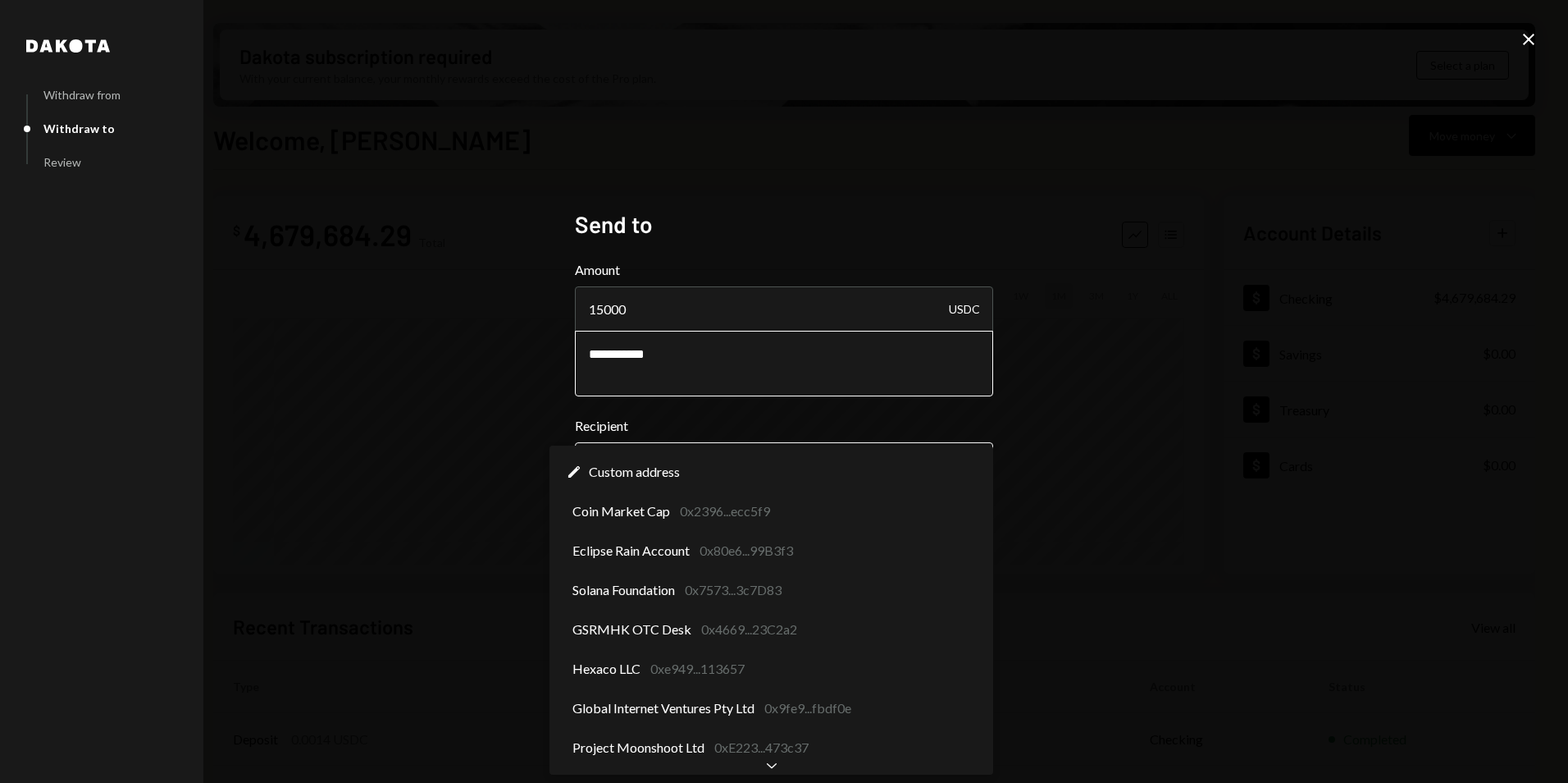
click at [829, 462] on body "E Eclipse Foundati... Caret Down Home Home Inbox Inbox Activities Transactions …" at bounding box center [784, 392] width 1568 height 783
select select "**********"
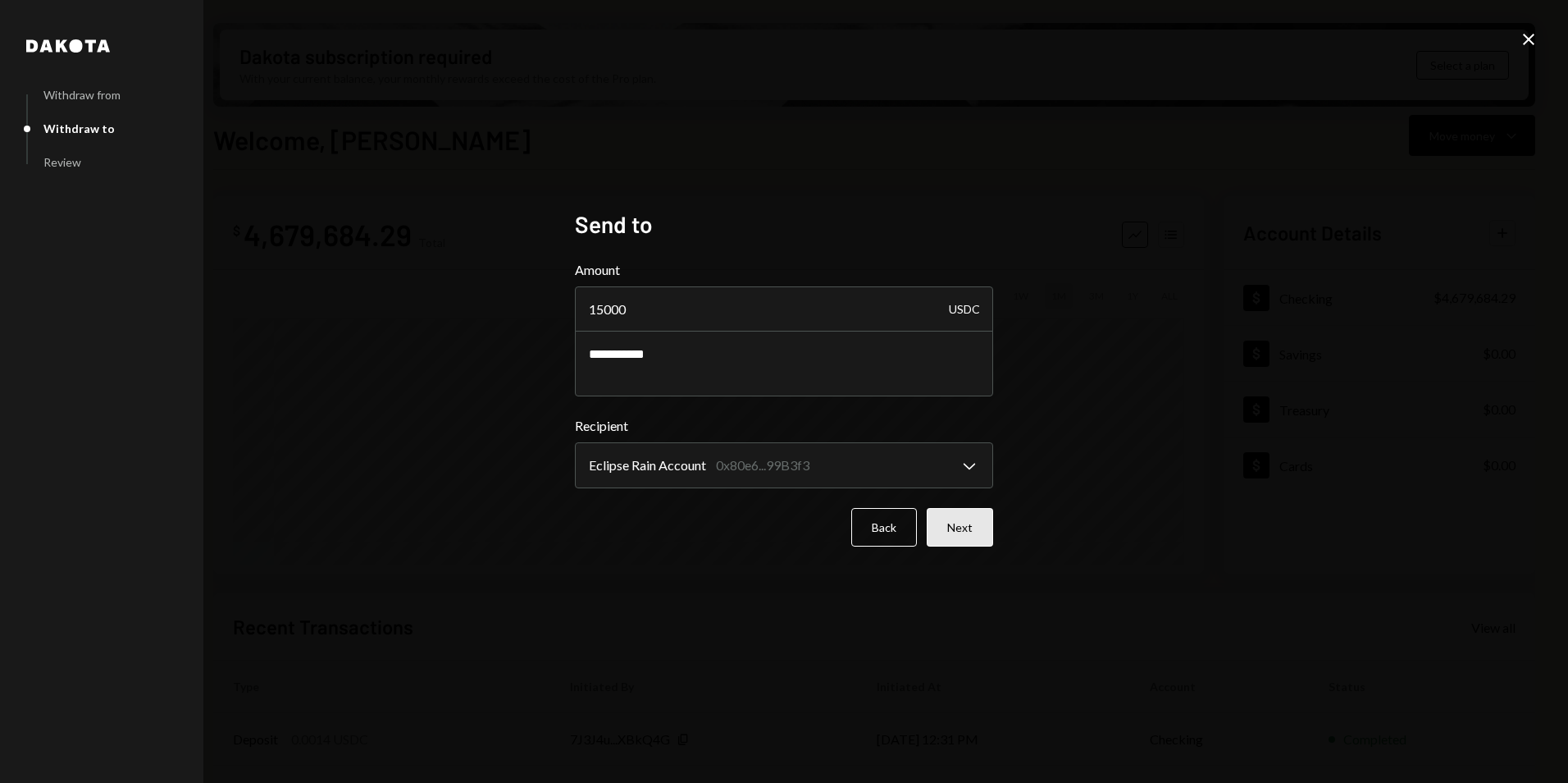
click at [957, 530] on button "Next" at bounding box center [960, 527] width 67 height 38
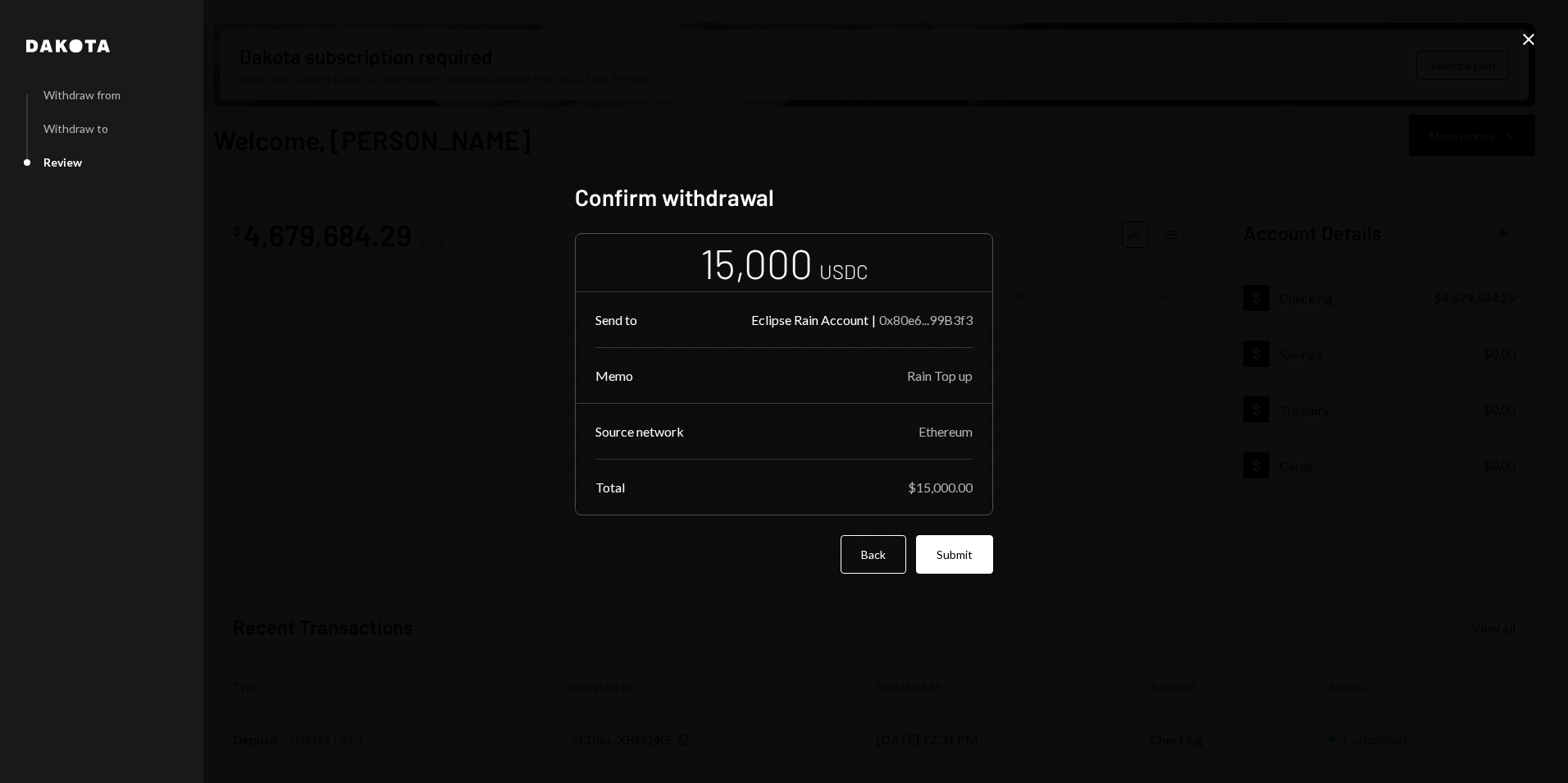
click at [955, 555] on button "Submit" at bounding box center [955, 554] width 77 height 38
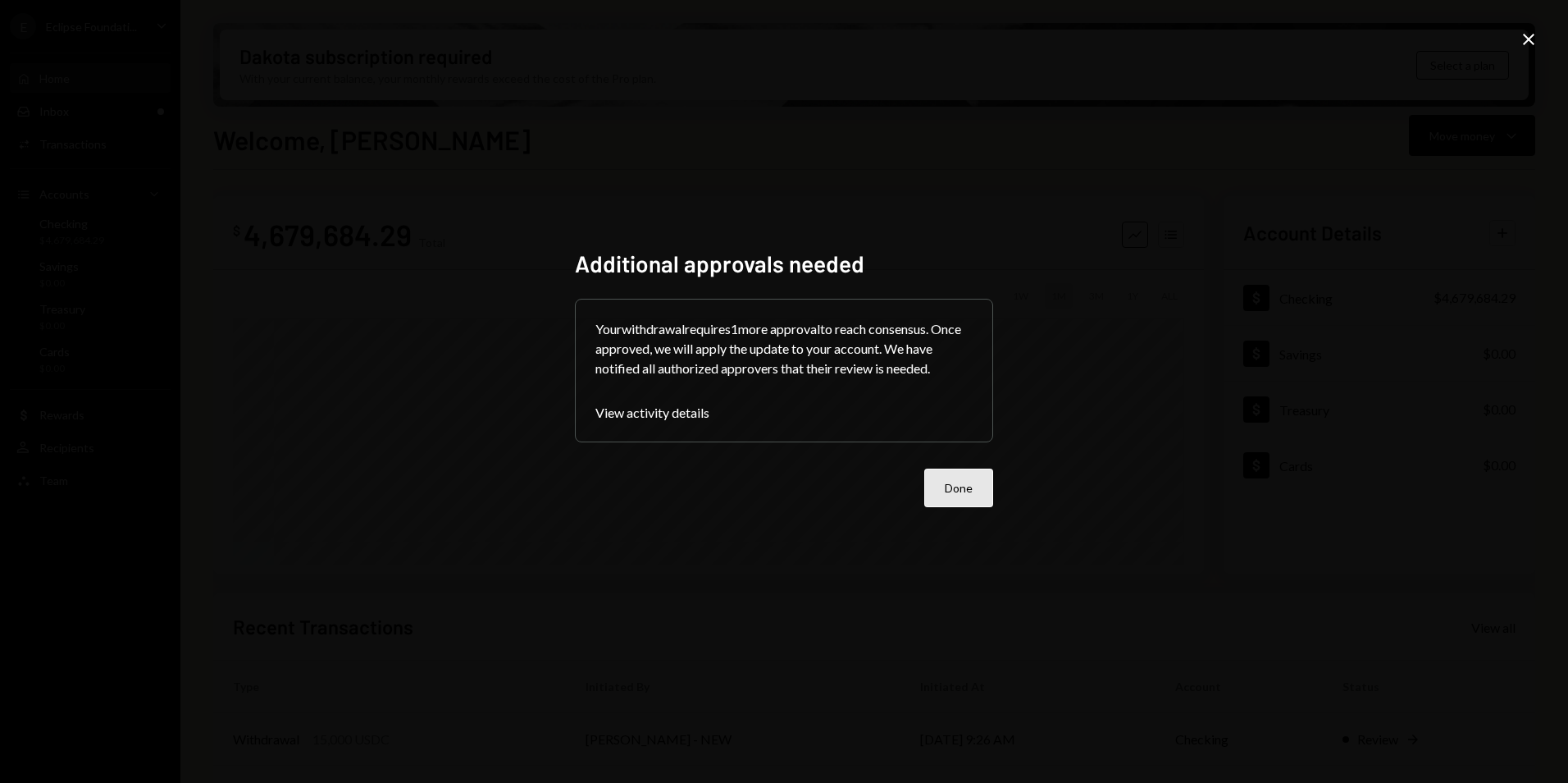
click at [962, 487] on button "Done" at bounding box center [959, 487] width 69 height 38
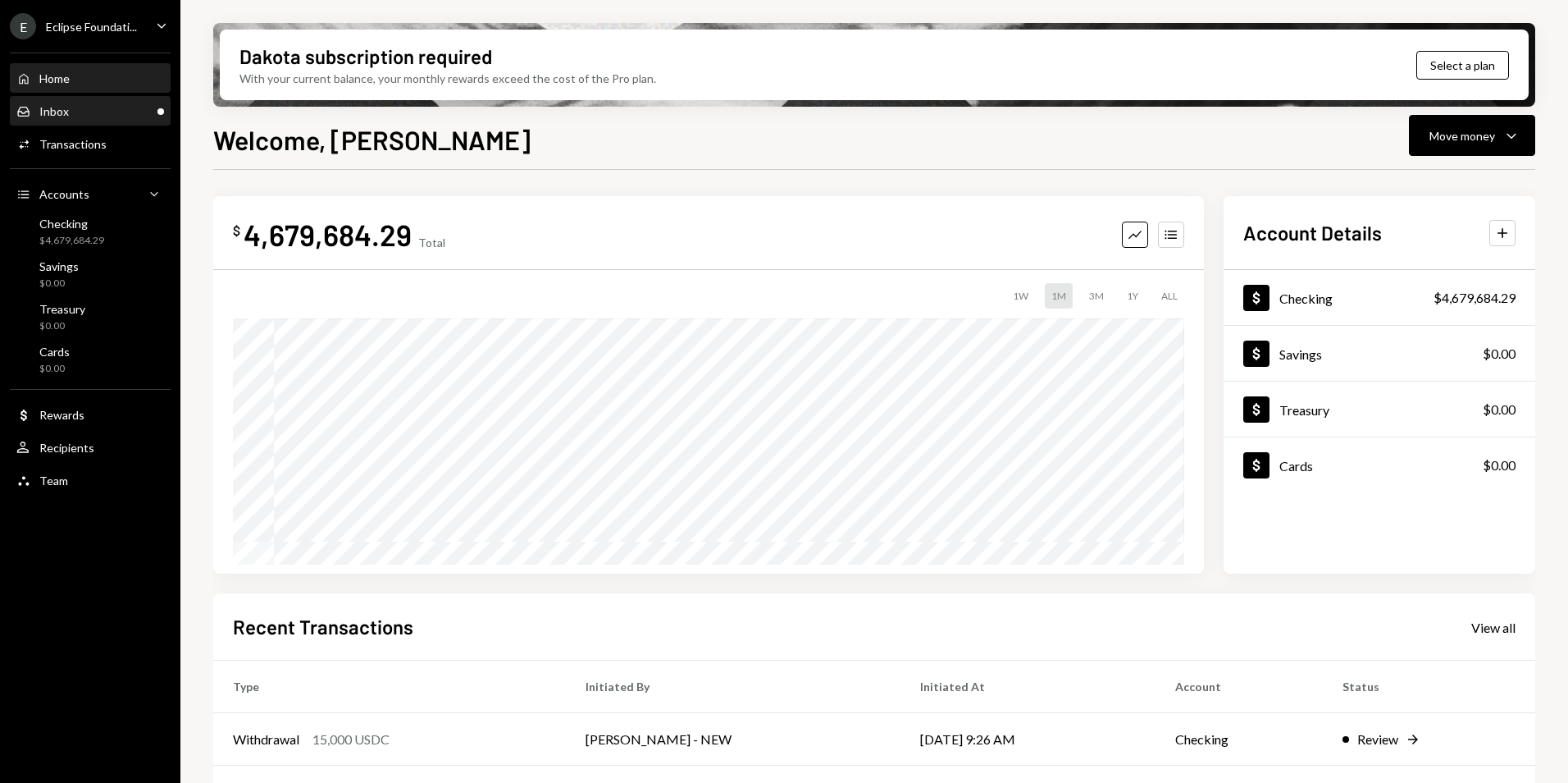
click at [110, 102] on div "Inbox Inbox" at bounding box center [90, 111] width 148 height 28
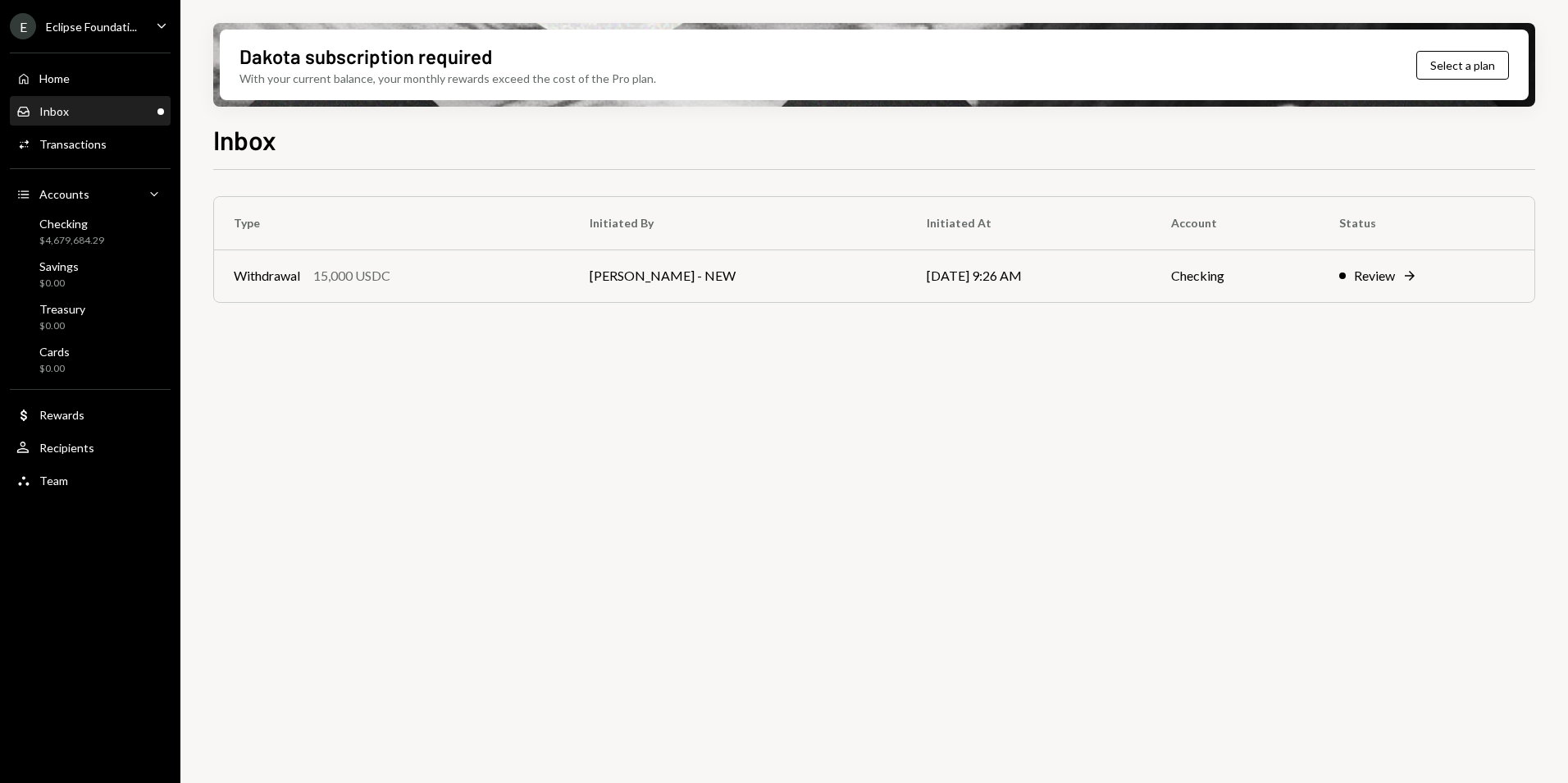
click at [117, 117] on div "Inbox Inbox" at bounding box center [90, 112] width 148 height 15
